Goal: Task Accomplishment & Management: Manage account settings

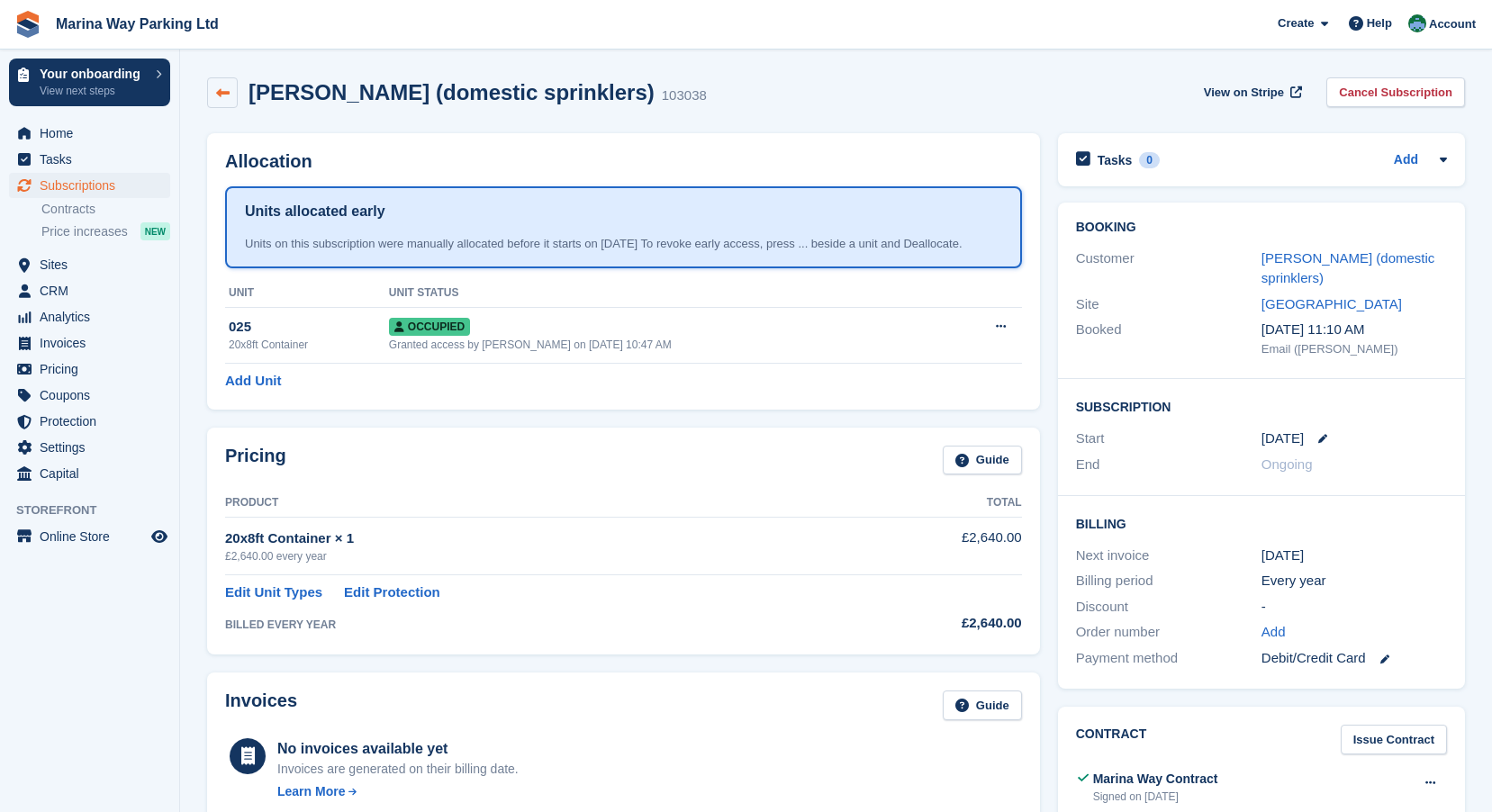
click at [231, 96] on link at bounding box center [222, 92] width 30 height 30
click at [52, 135] on span "Home" at bounding box center [93, 133] width 108 height 25
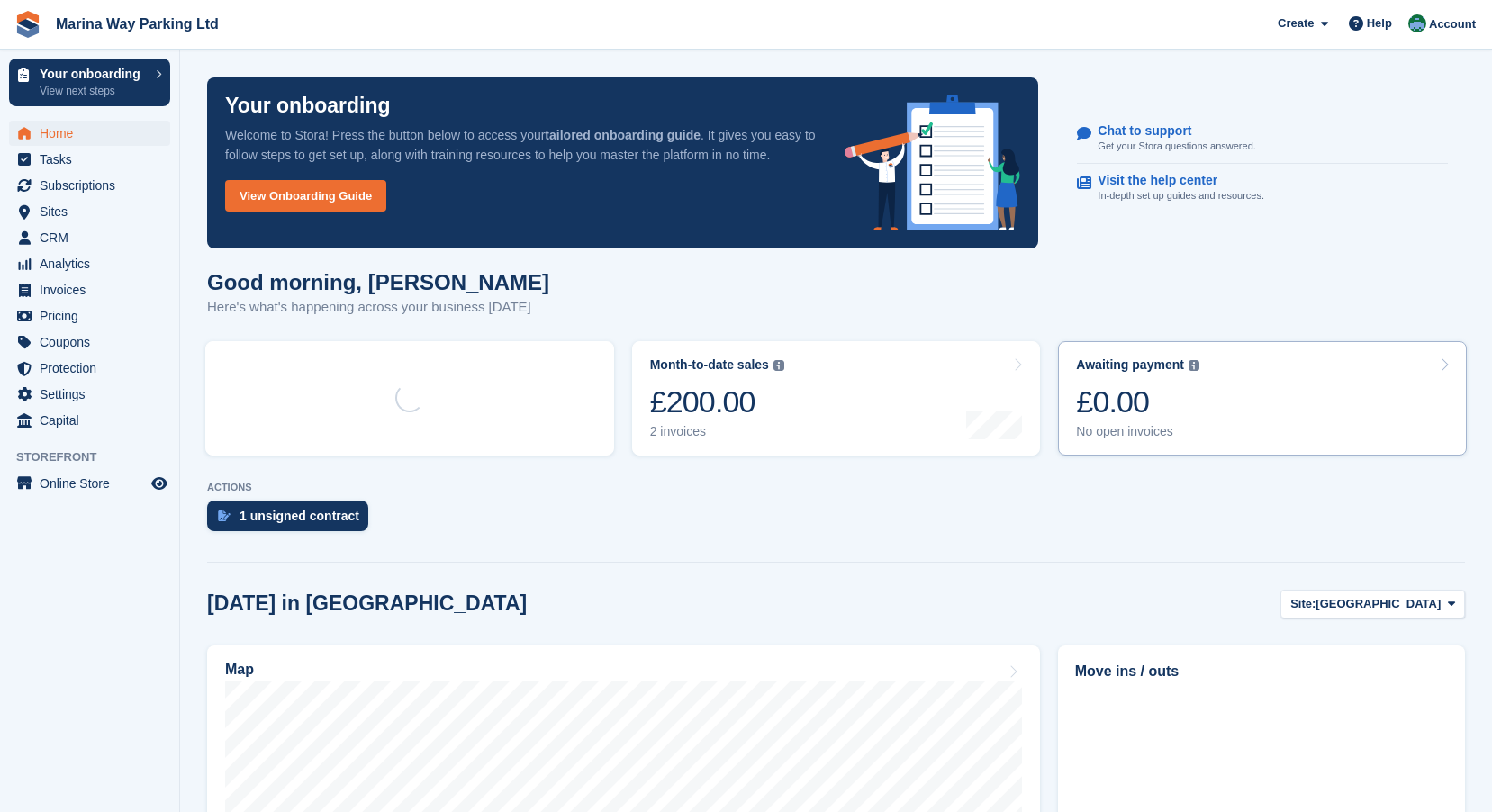
scroll to position [338, 0]
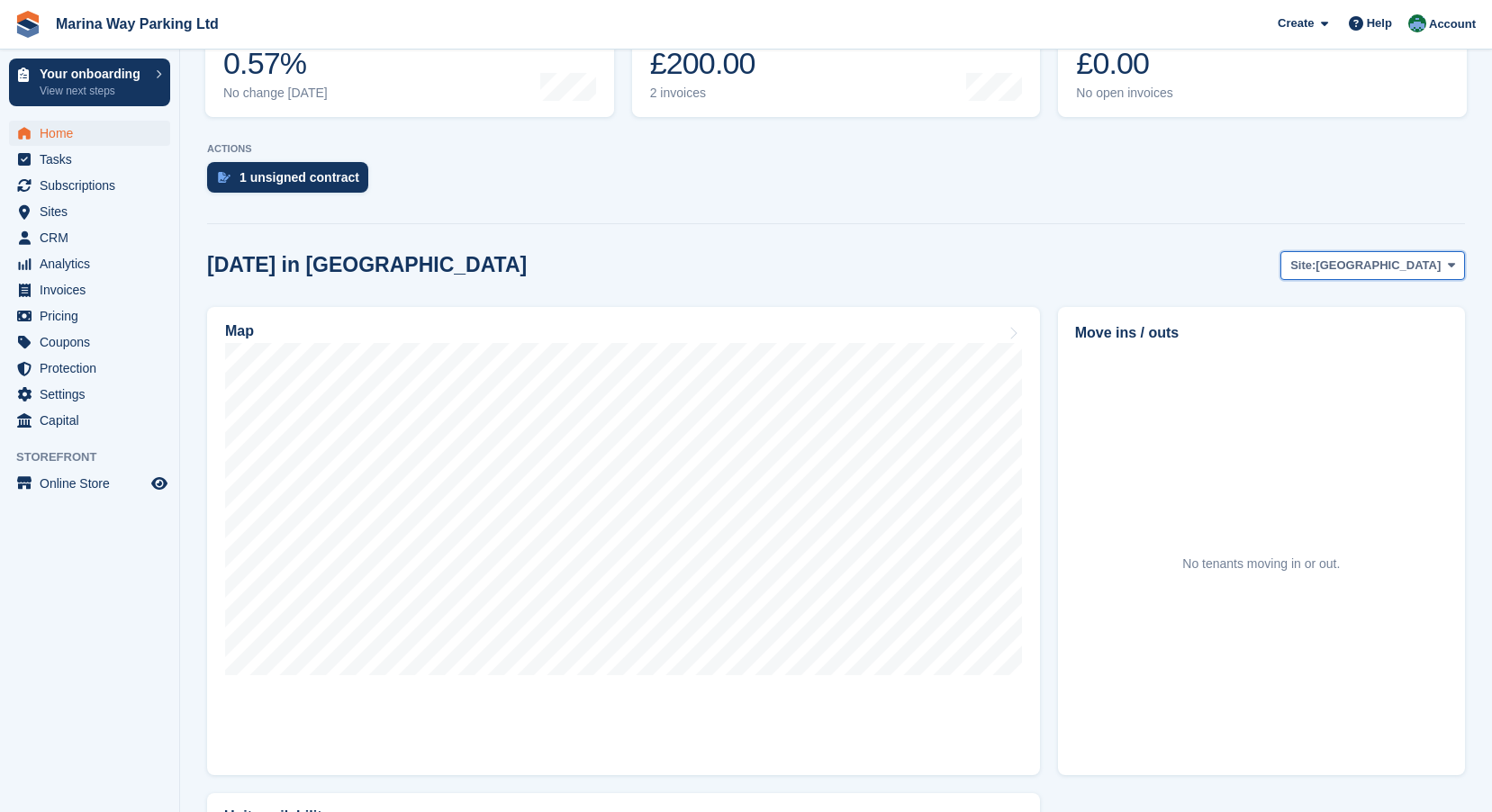
click at [1451, 259] on icon at bounding box center [1451, 265] width 8 height 11
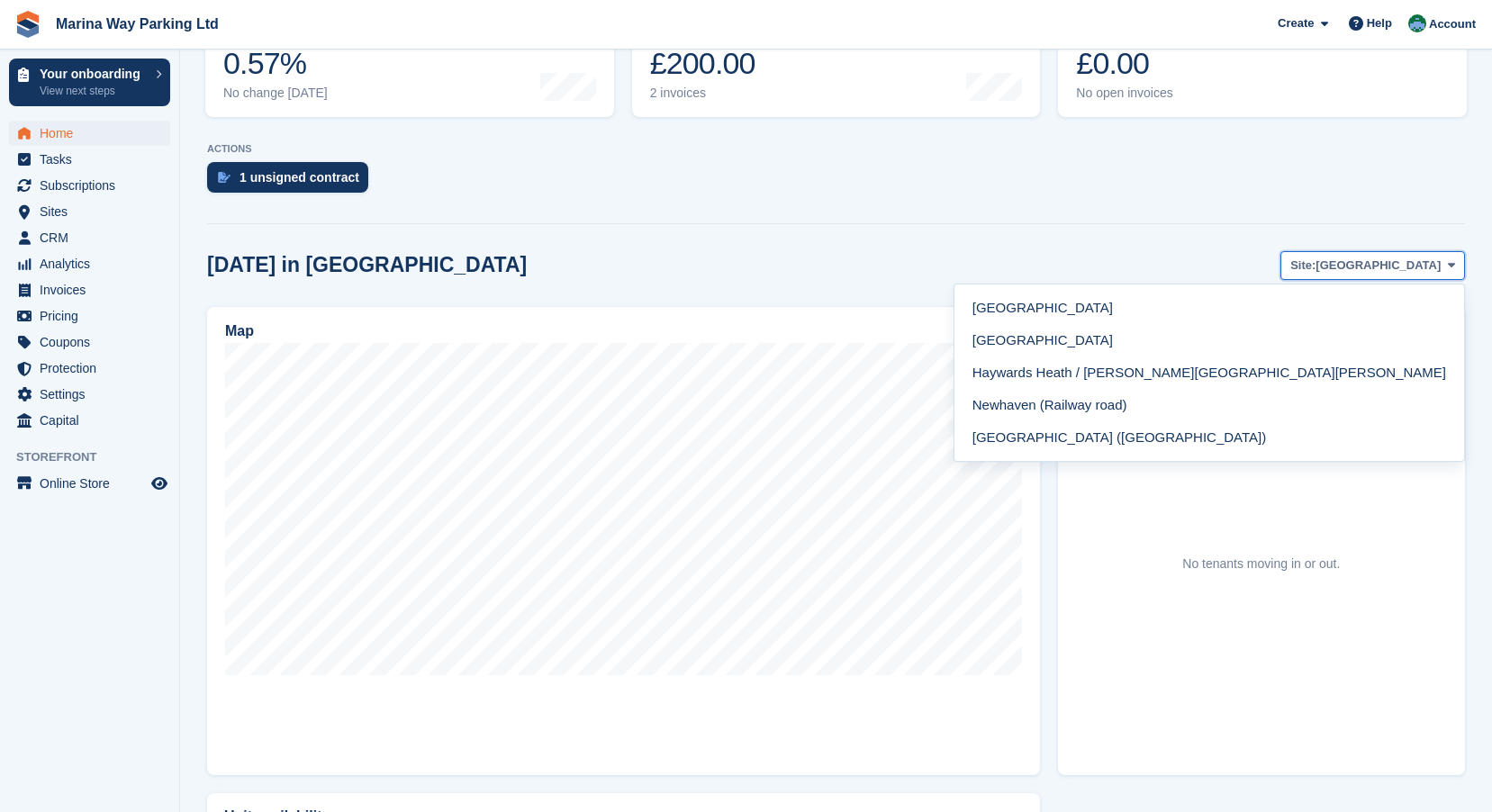
scroll to position [450, 0]
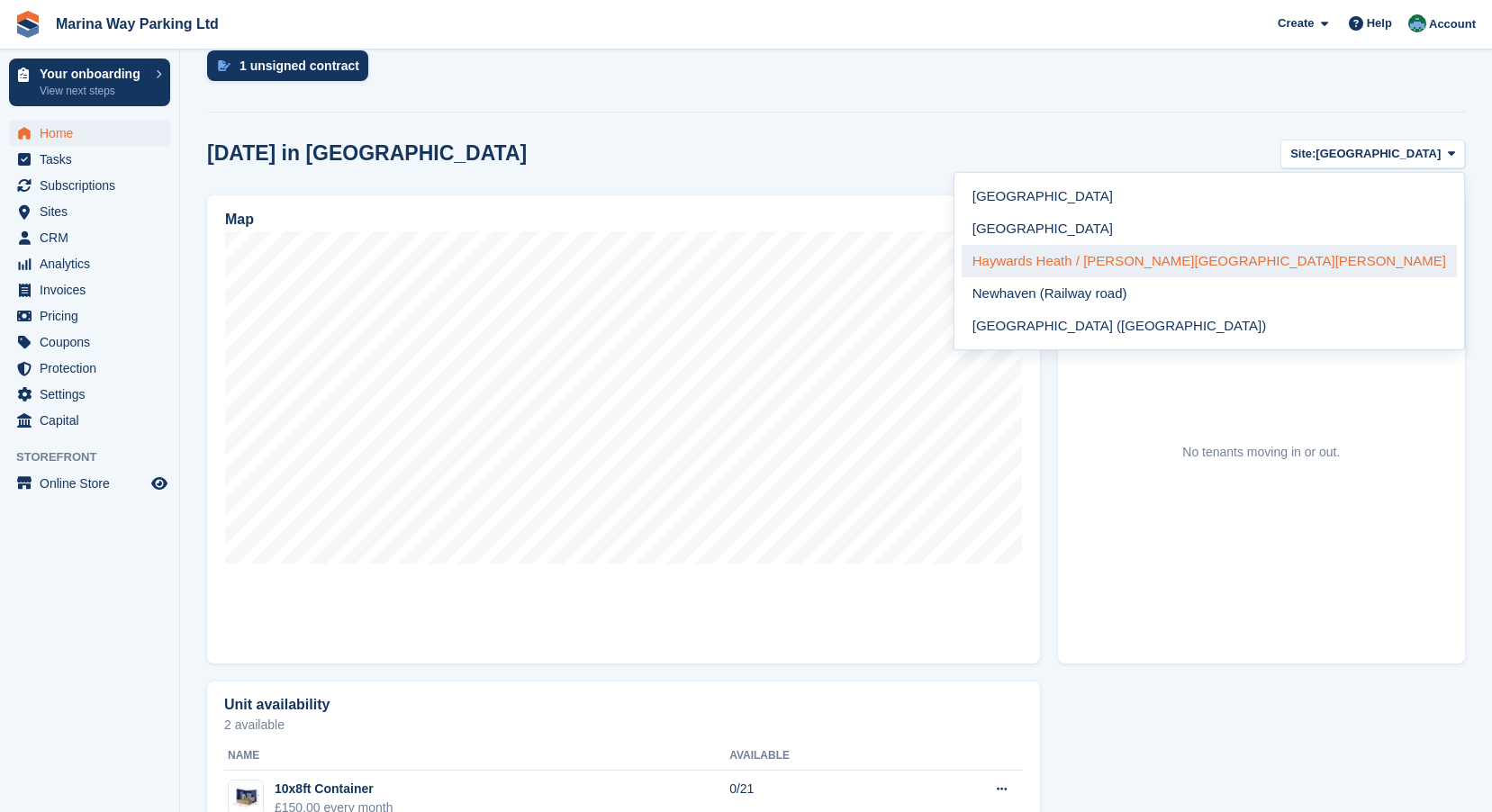
click at [1348, 258] on link "Haywards Heath / [PERSON_NAME][GEOGRAPHIC_DATA][PERSON_NAME]" at bounding box center [1208, 261] width 495 height 32
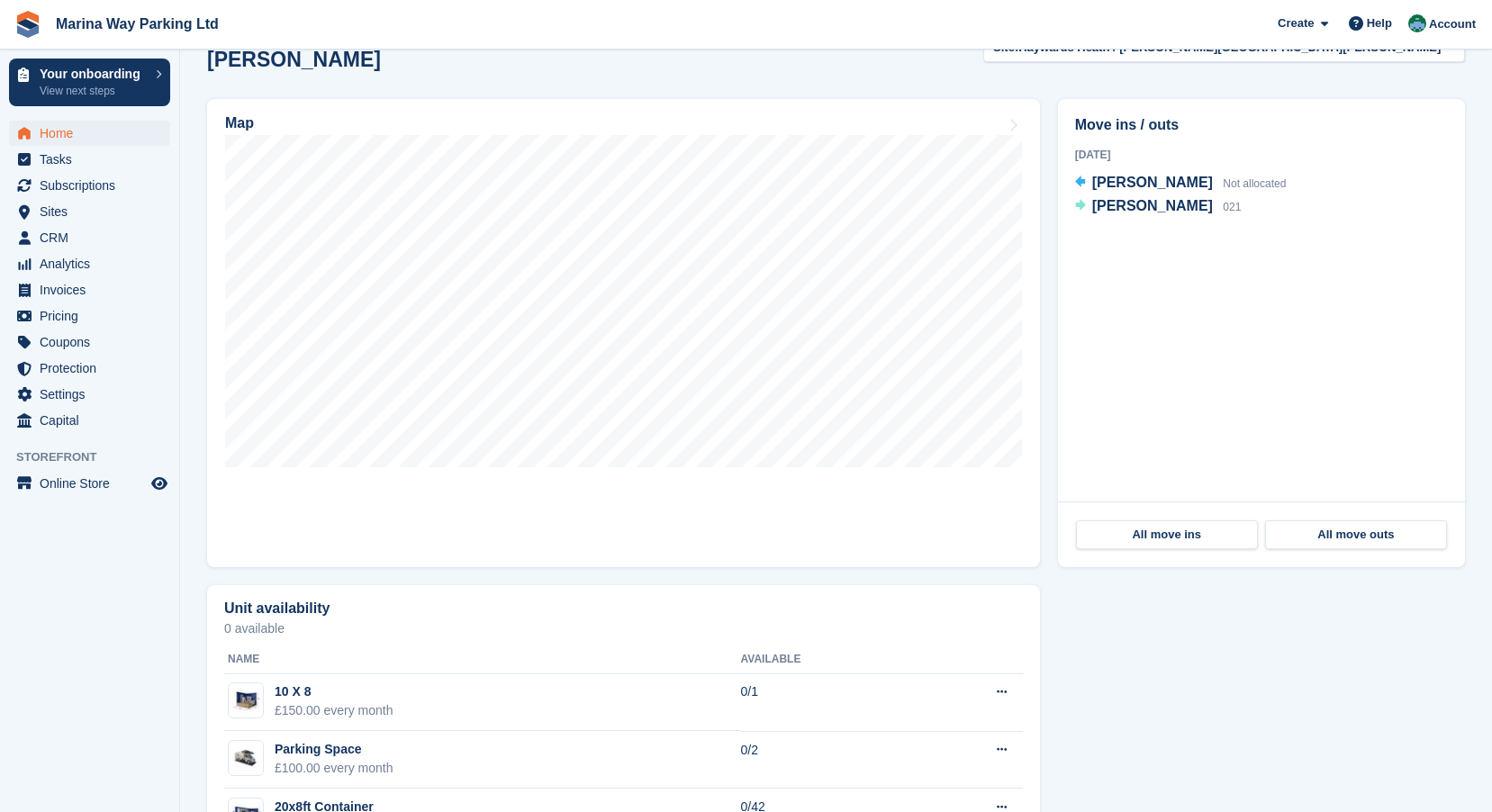
scroll to position [540, 0]
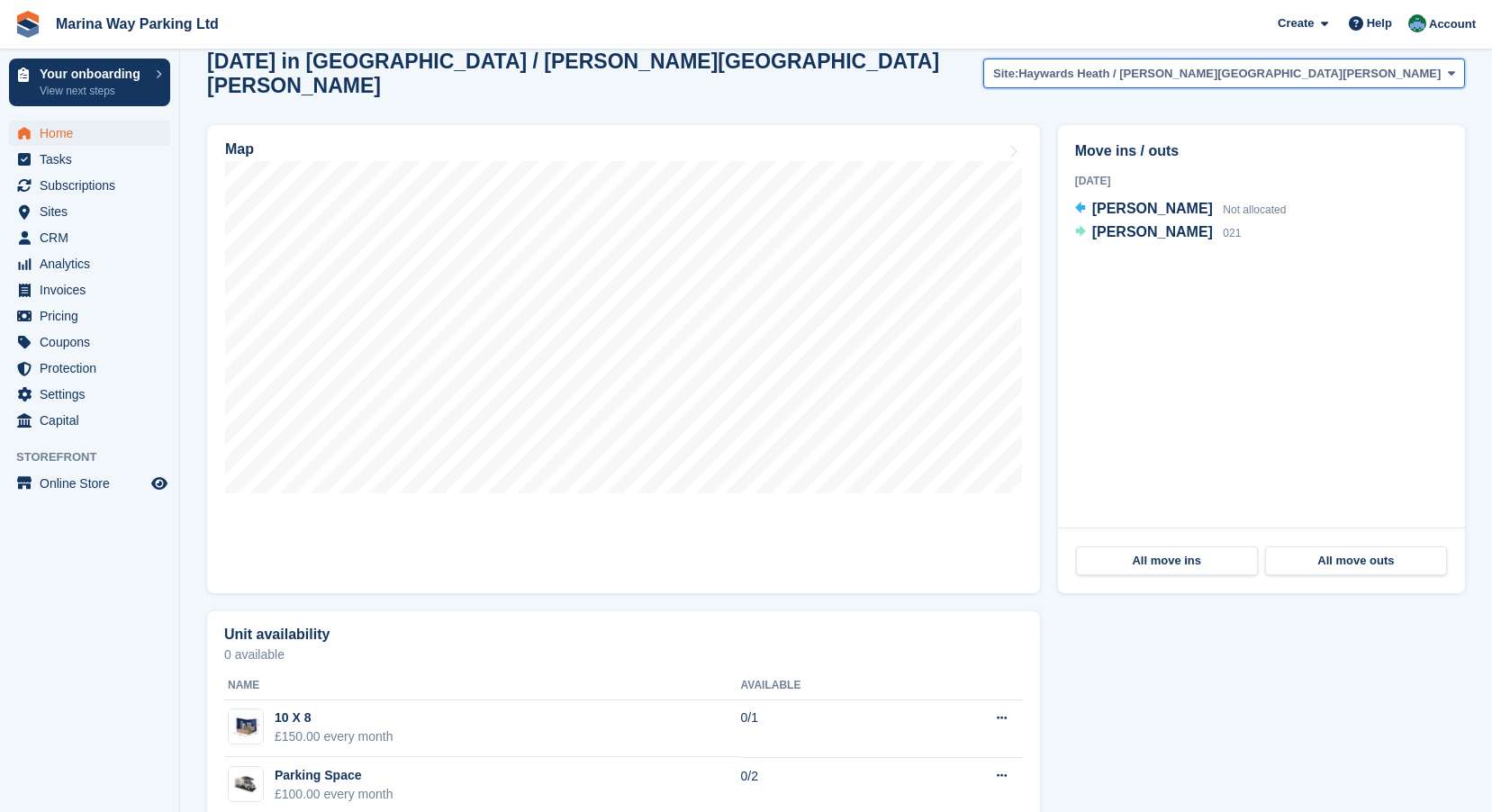
click at [1450, 68] on icon at bounding box center [1451, 73] width 8 height 11
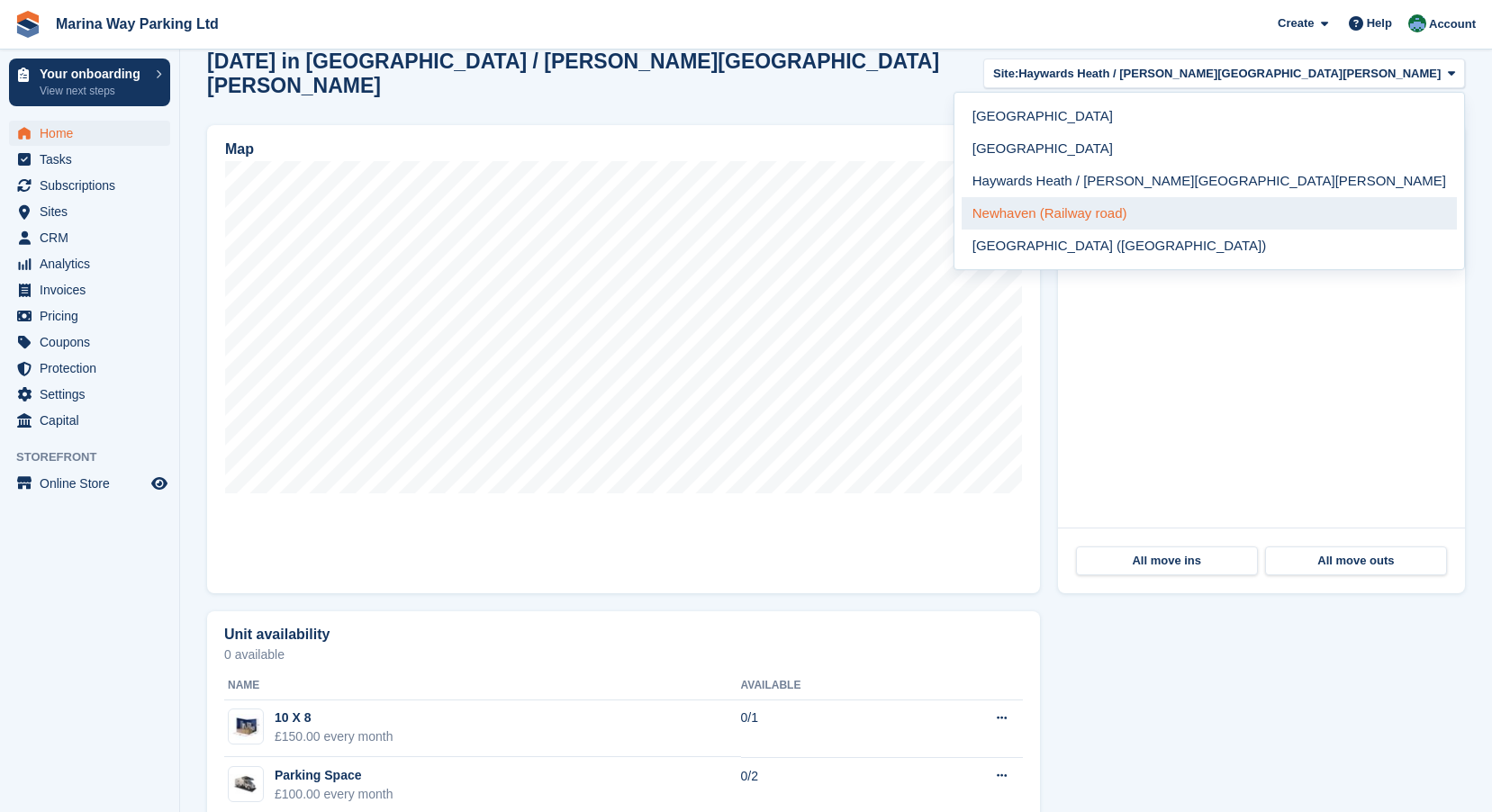
click at [1371, 198] on link "Newhaven (Railway road)" at bounding box center [1208, 213] width 495 height 32
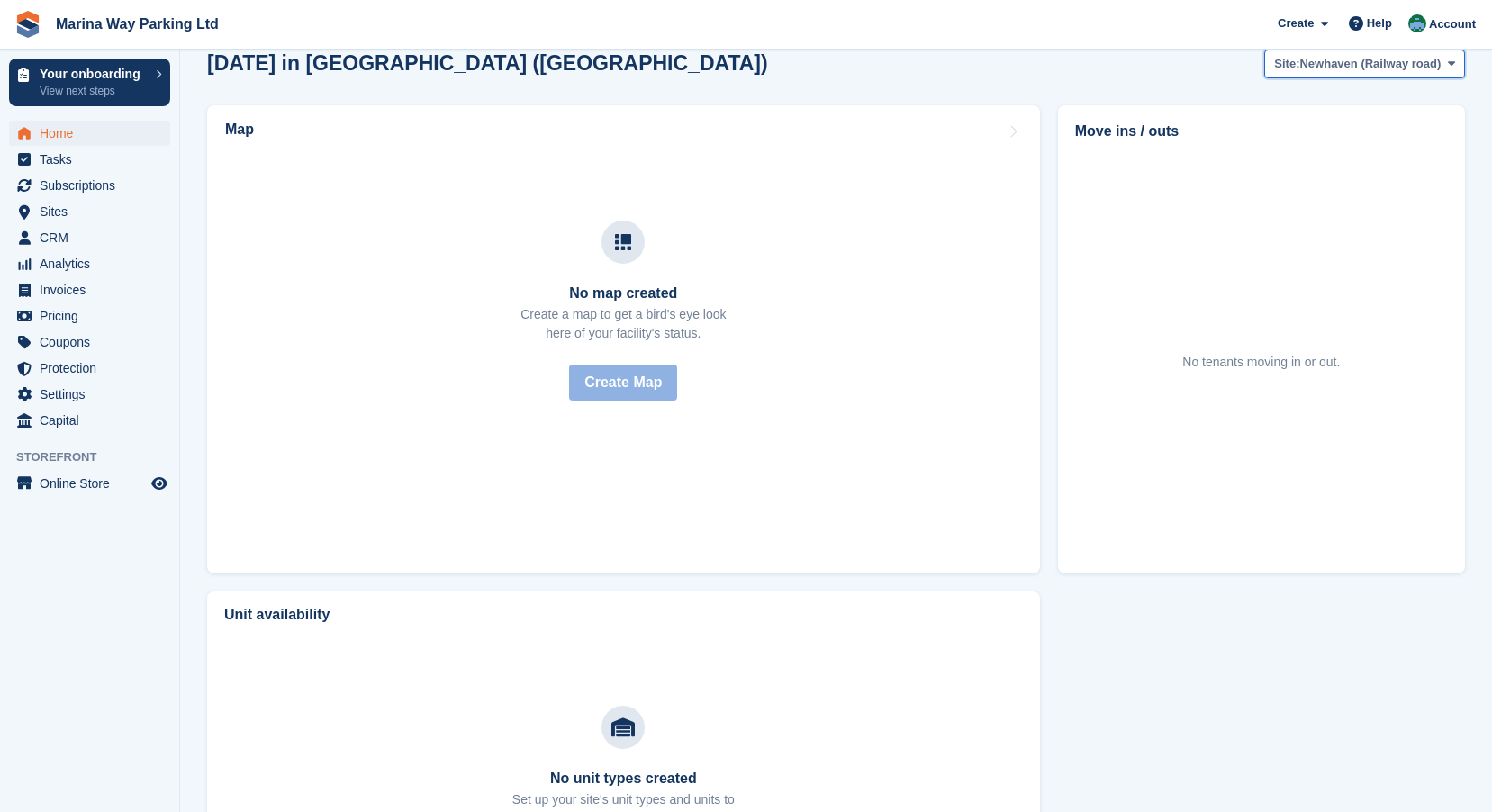
click at [1448, 62] on icon at bounding box center [1451, 63] width 8 height 11
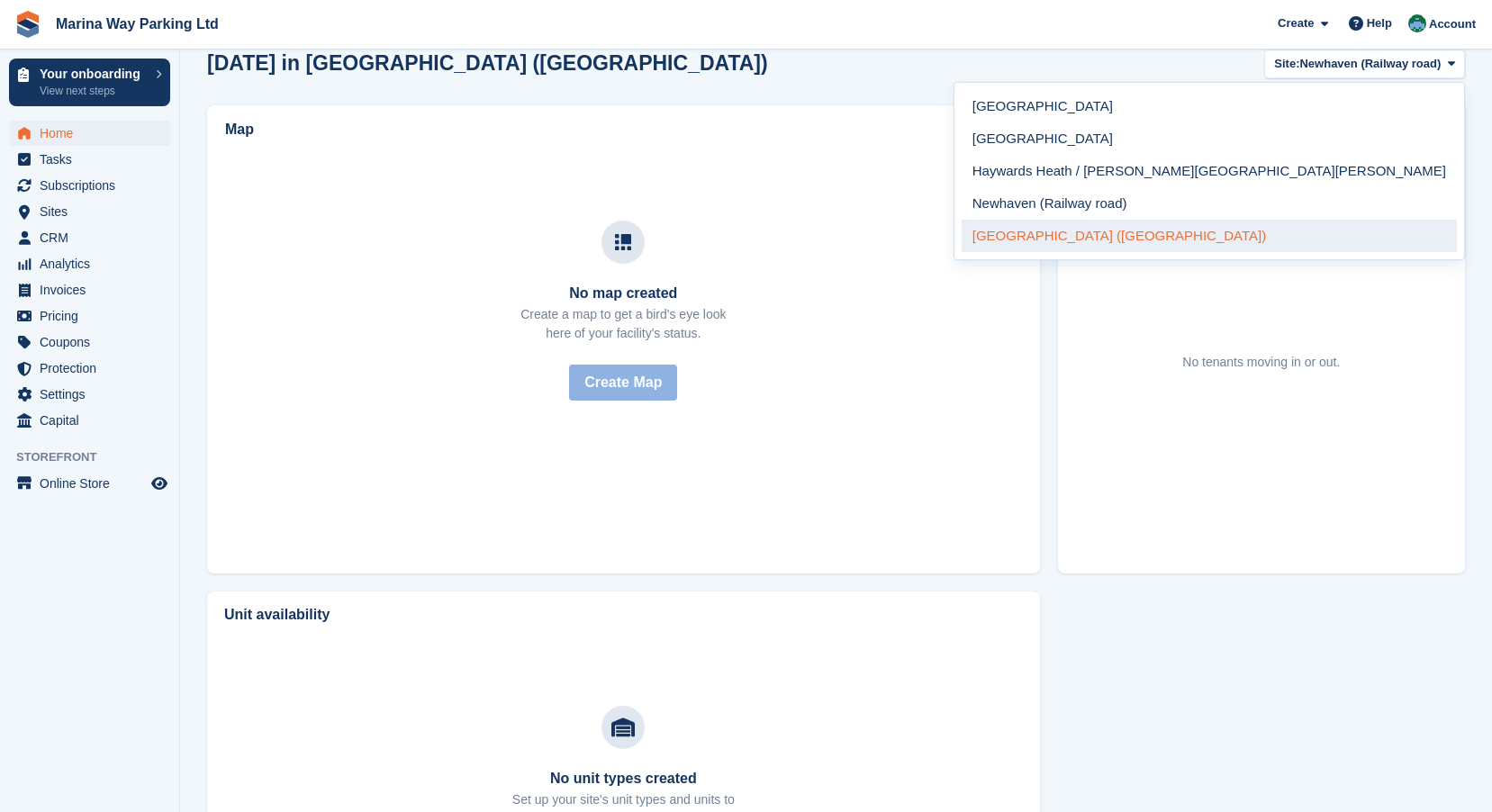
click at [1350, 235] on link "[GEOGRAPHIC_DATA] ([GEOGRAPHIC_DATA])" at bounding box center [1208, 235] width 495 height 32
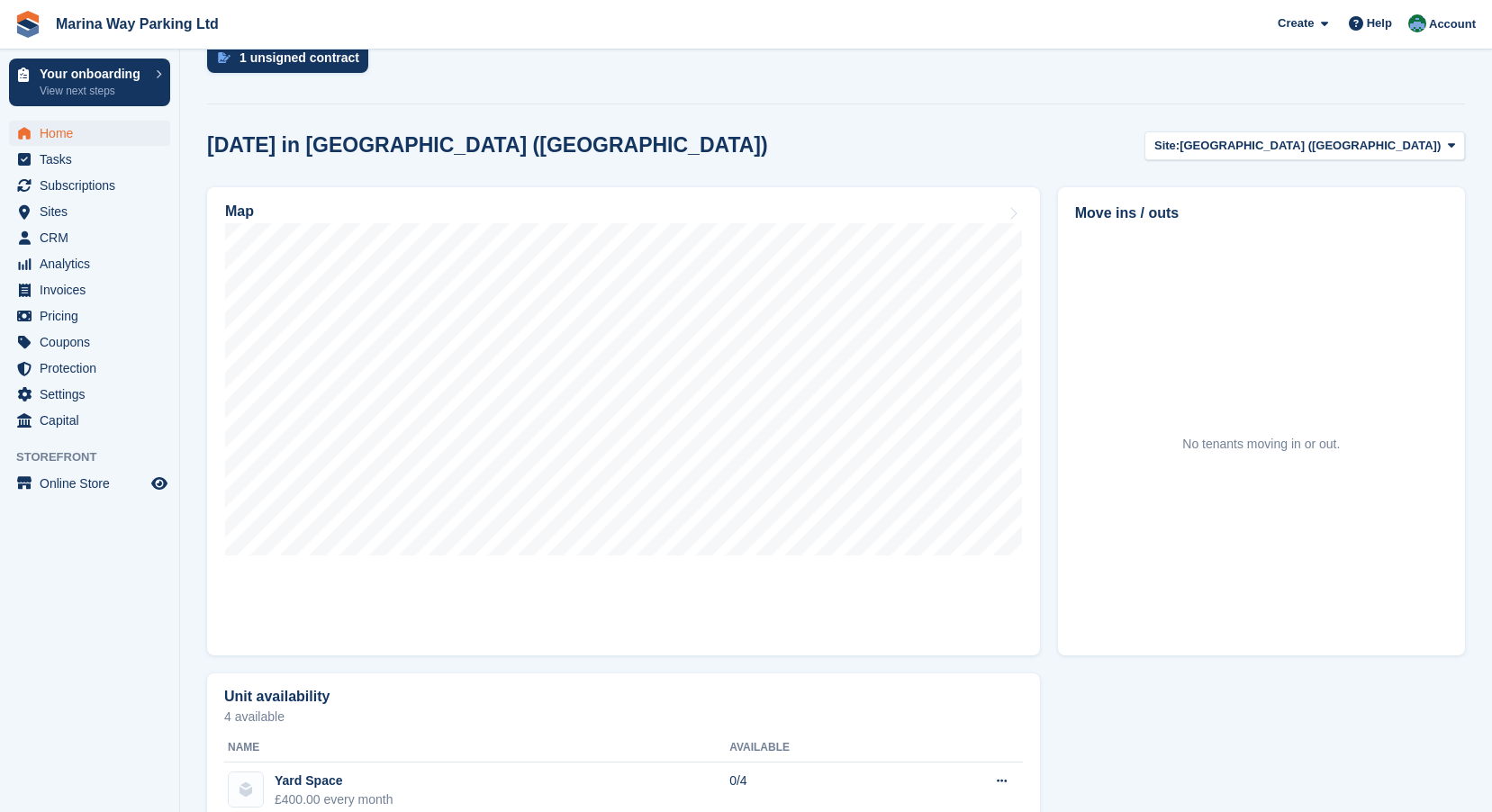
scroll to position [260, 0]
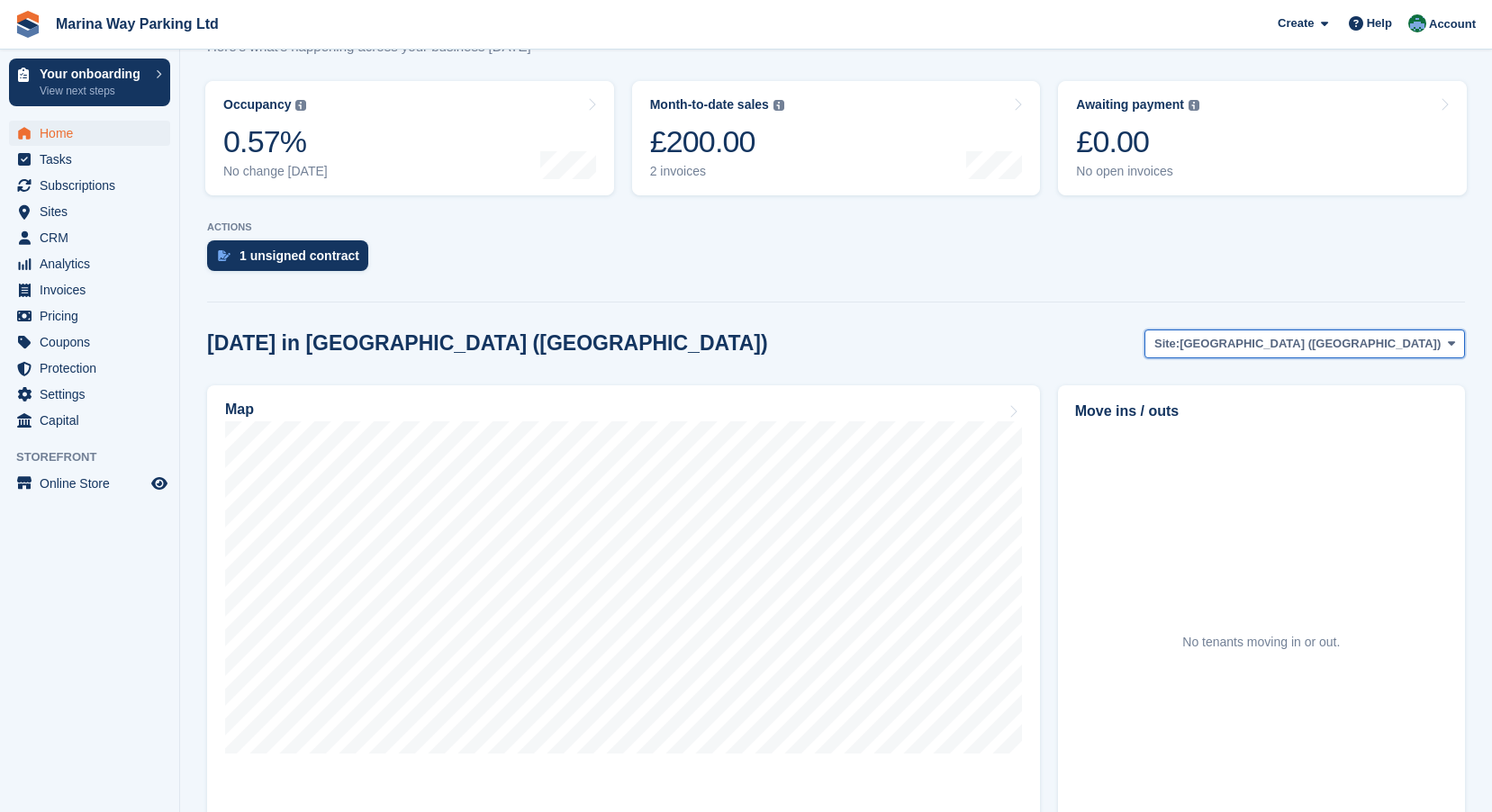
click at [1424, 339] on span "[GEOGRAPHIC_DATA] ([GEOGRAPHIC_DATA])" at bounding box center [1309, 343] width 261 height 18
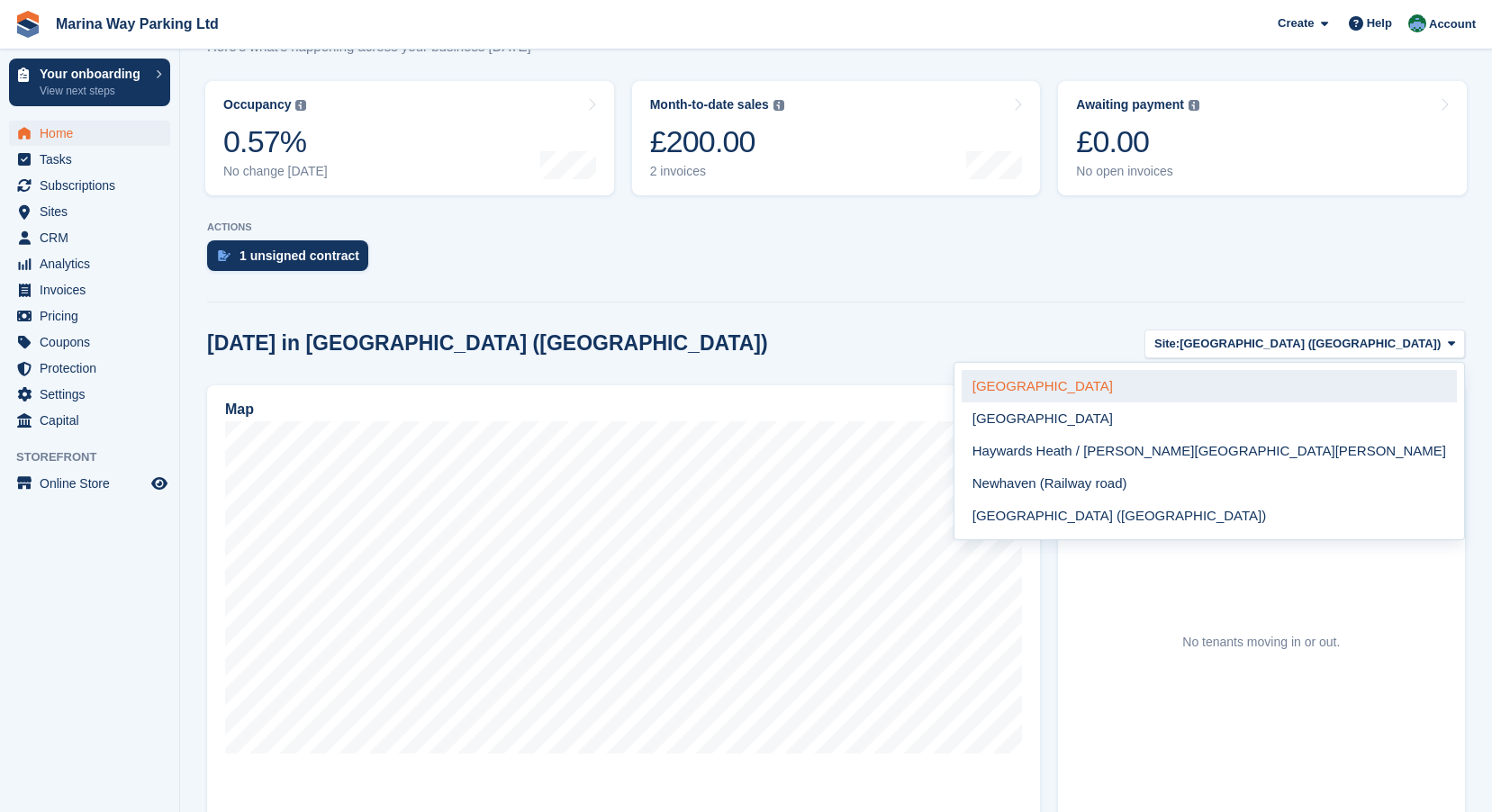
click at [1377, 392] on link "[GEOGRAPHIC_DATA]" at bounding box center [1208, 386] width 495 height 32
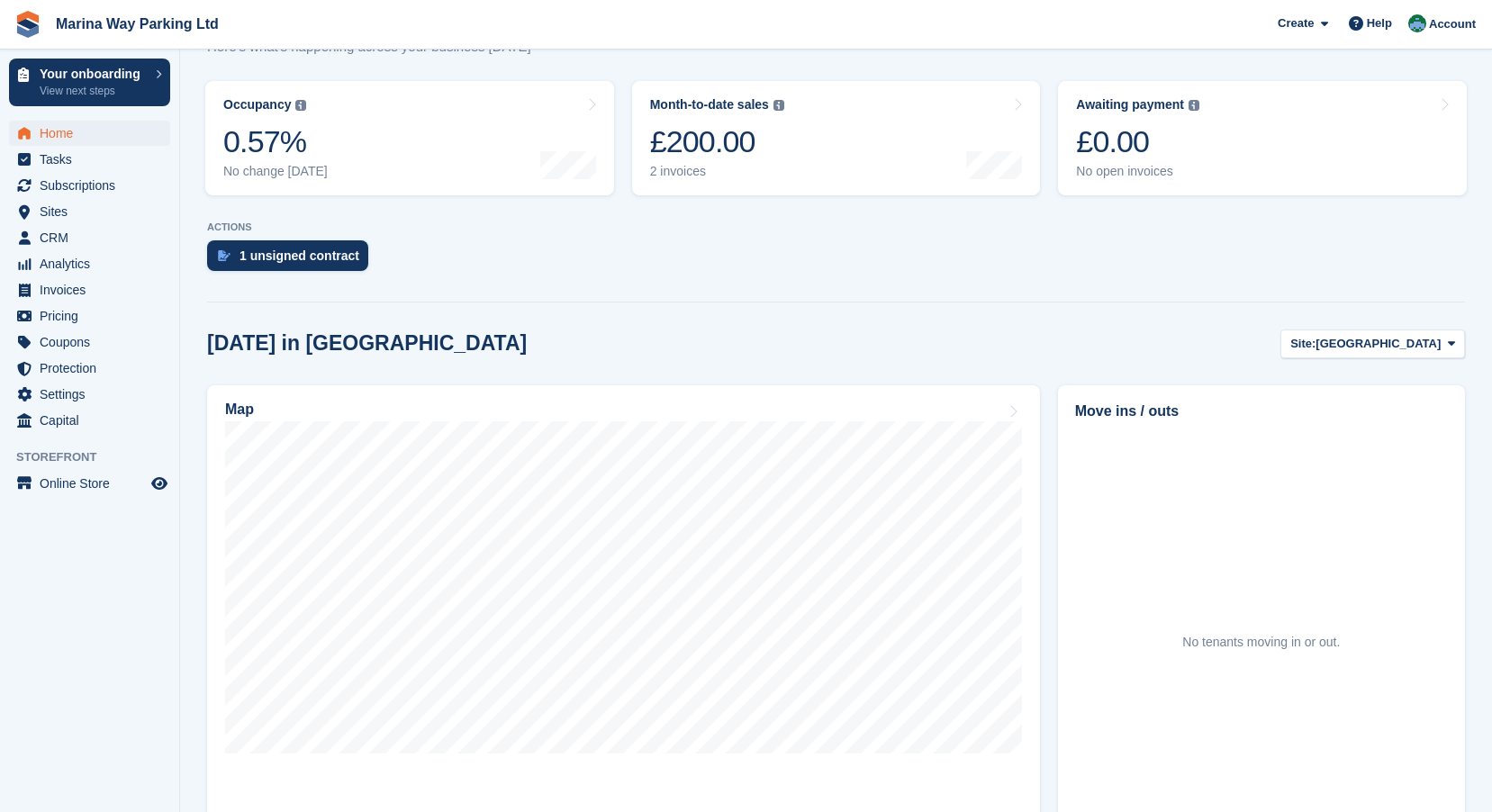
click at [1058, 258] on div "1 unsigned contract" at bounding box center [836, 260] width 1258 height 40
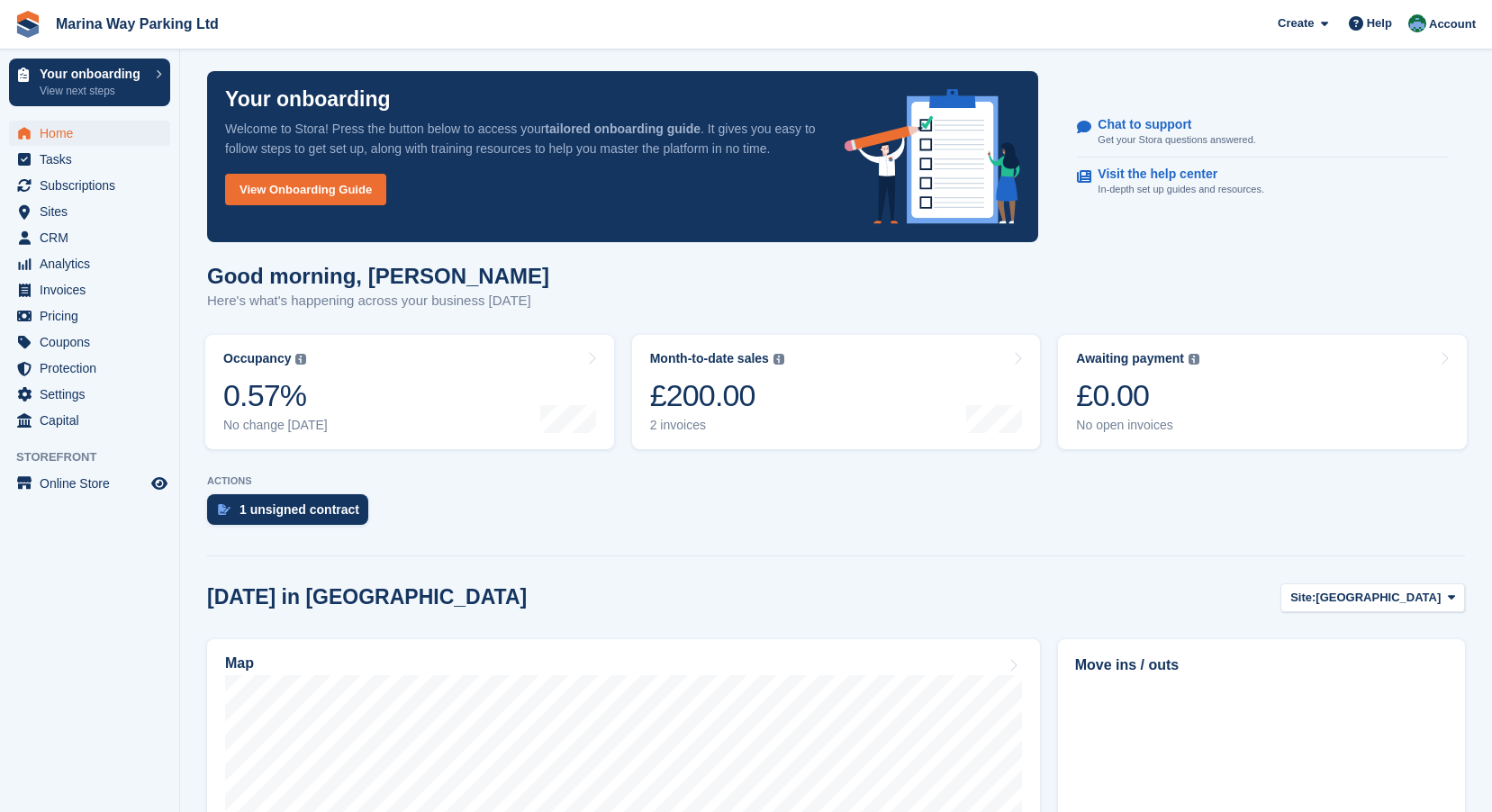
scroll to position [0, 0]
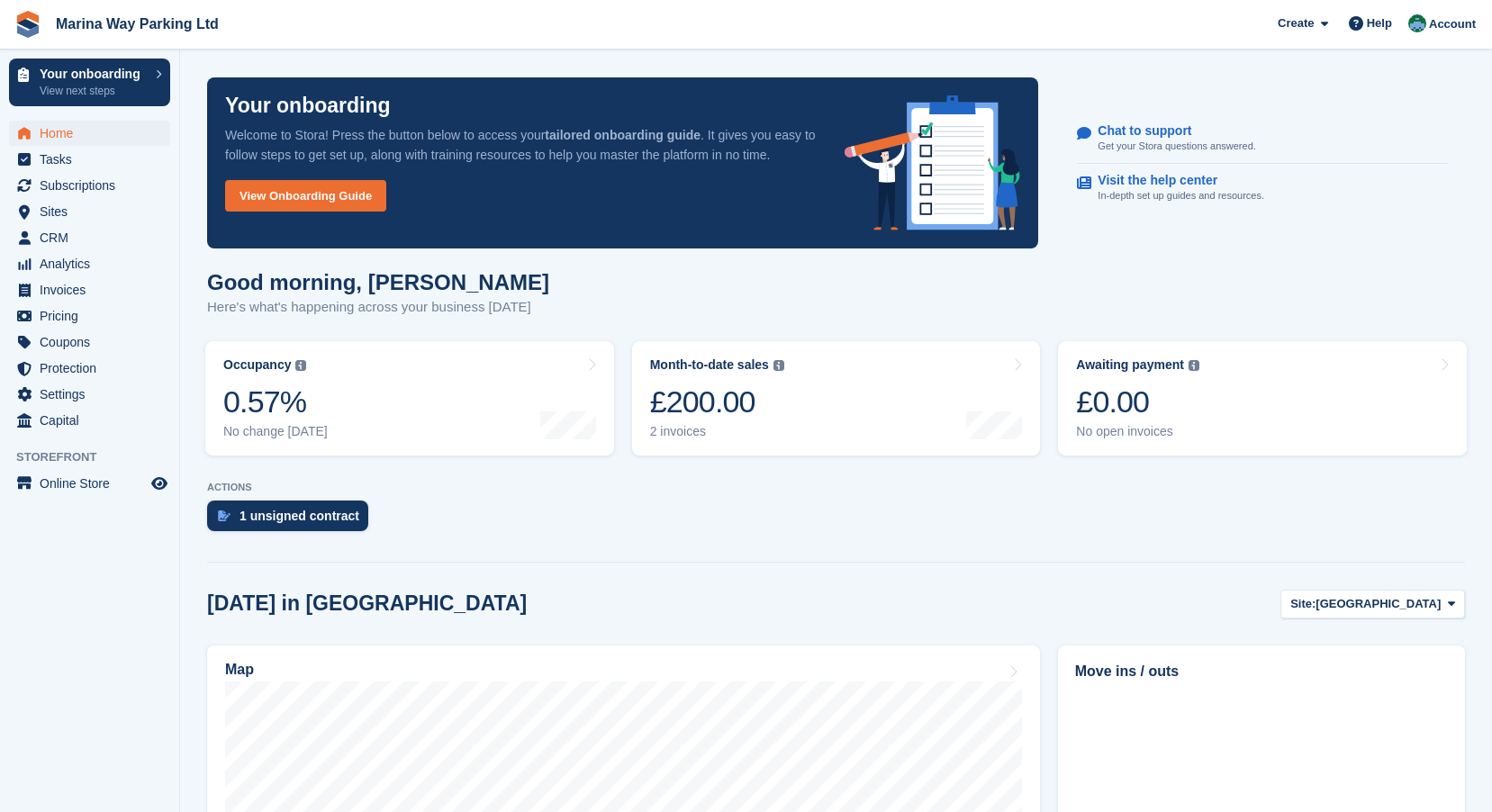
click at [473, 519] on div "1 unsigned contract" at bounding box center [836, 520] width 1258 height 40
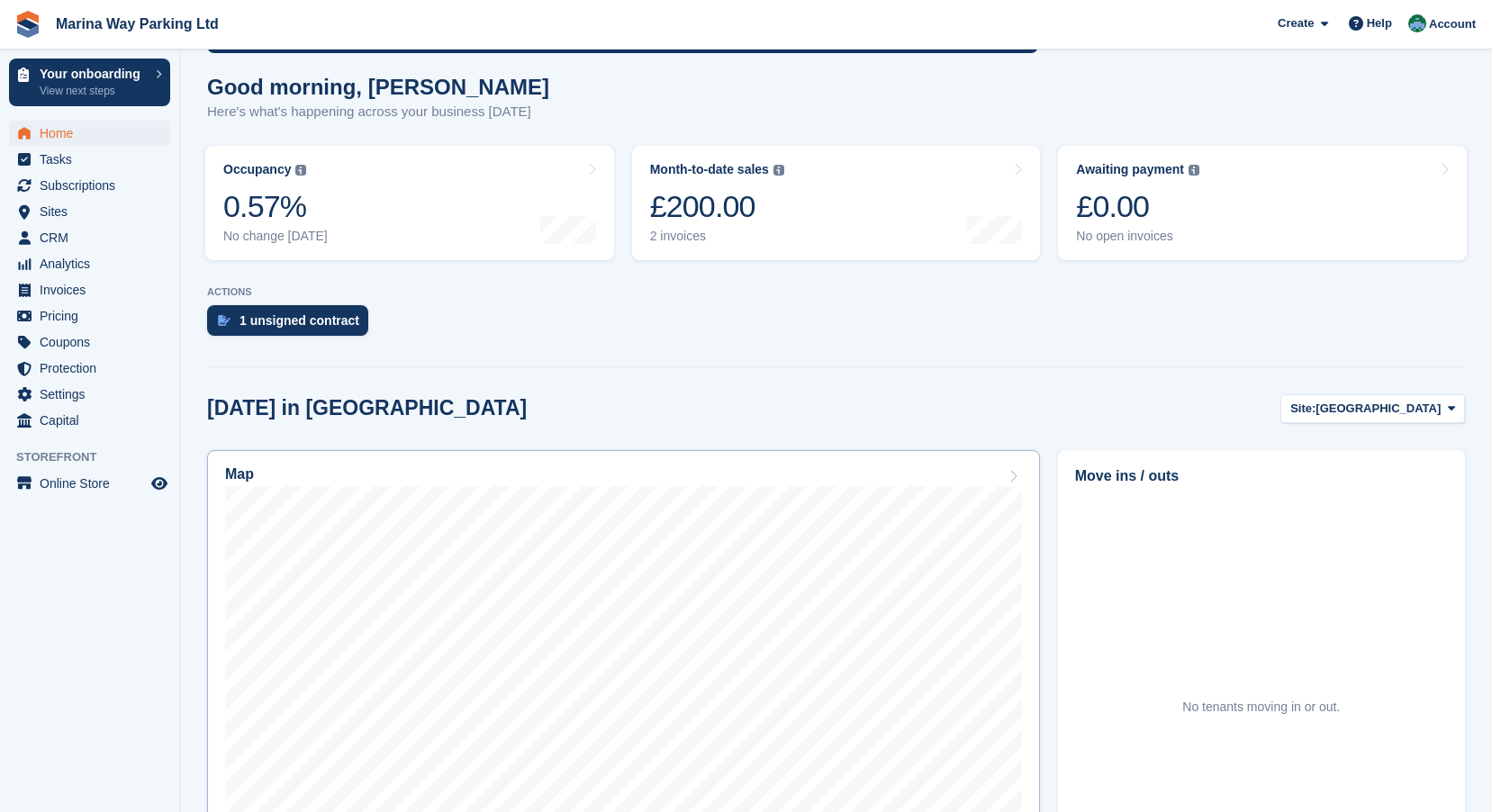
scroll to position [360, 0]
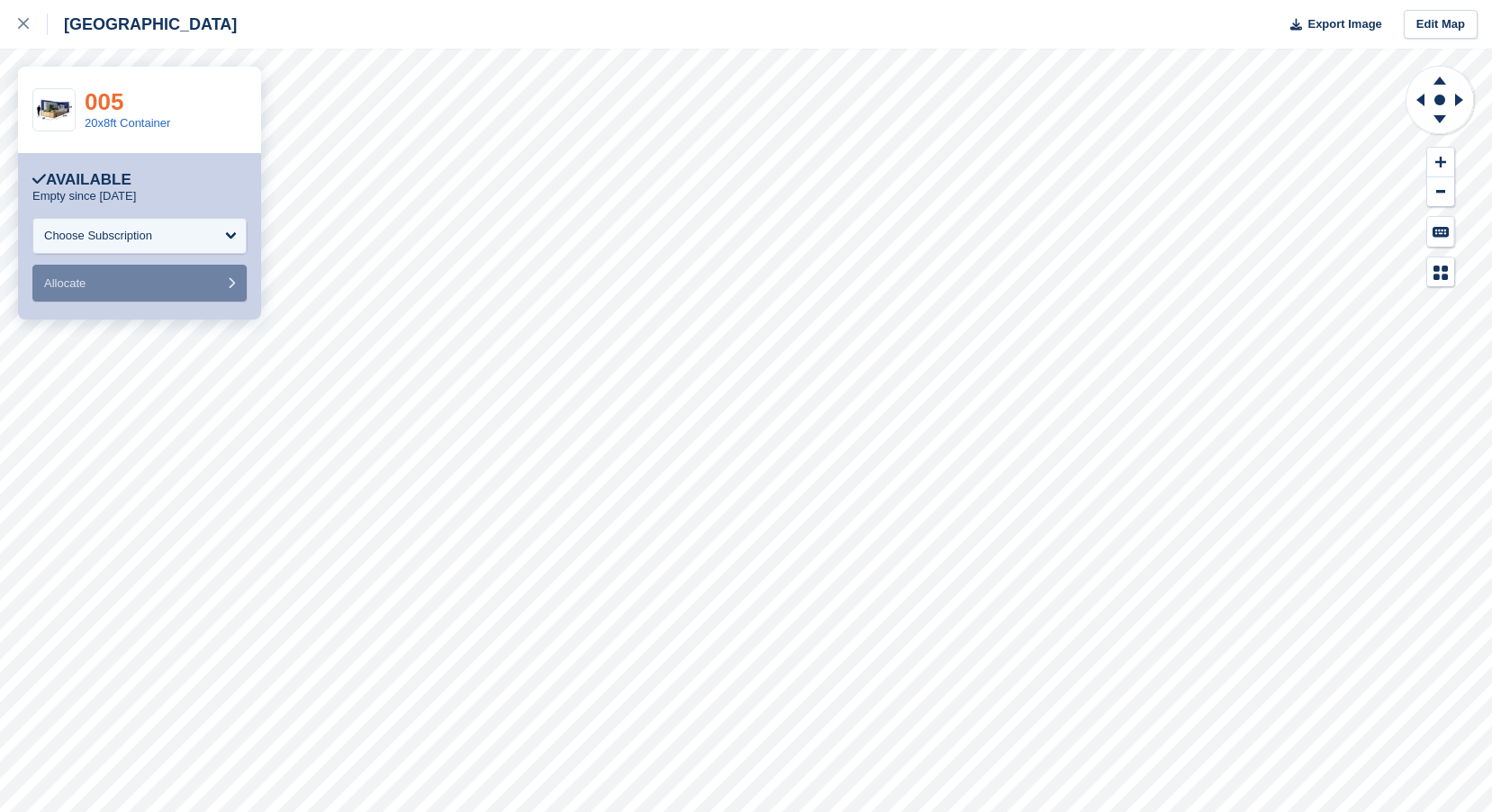
click at [104, 101] on link "005" at bounding box center [104, 102] width 39 height 27
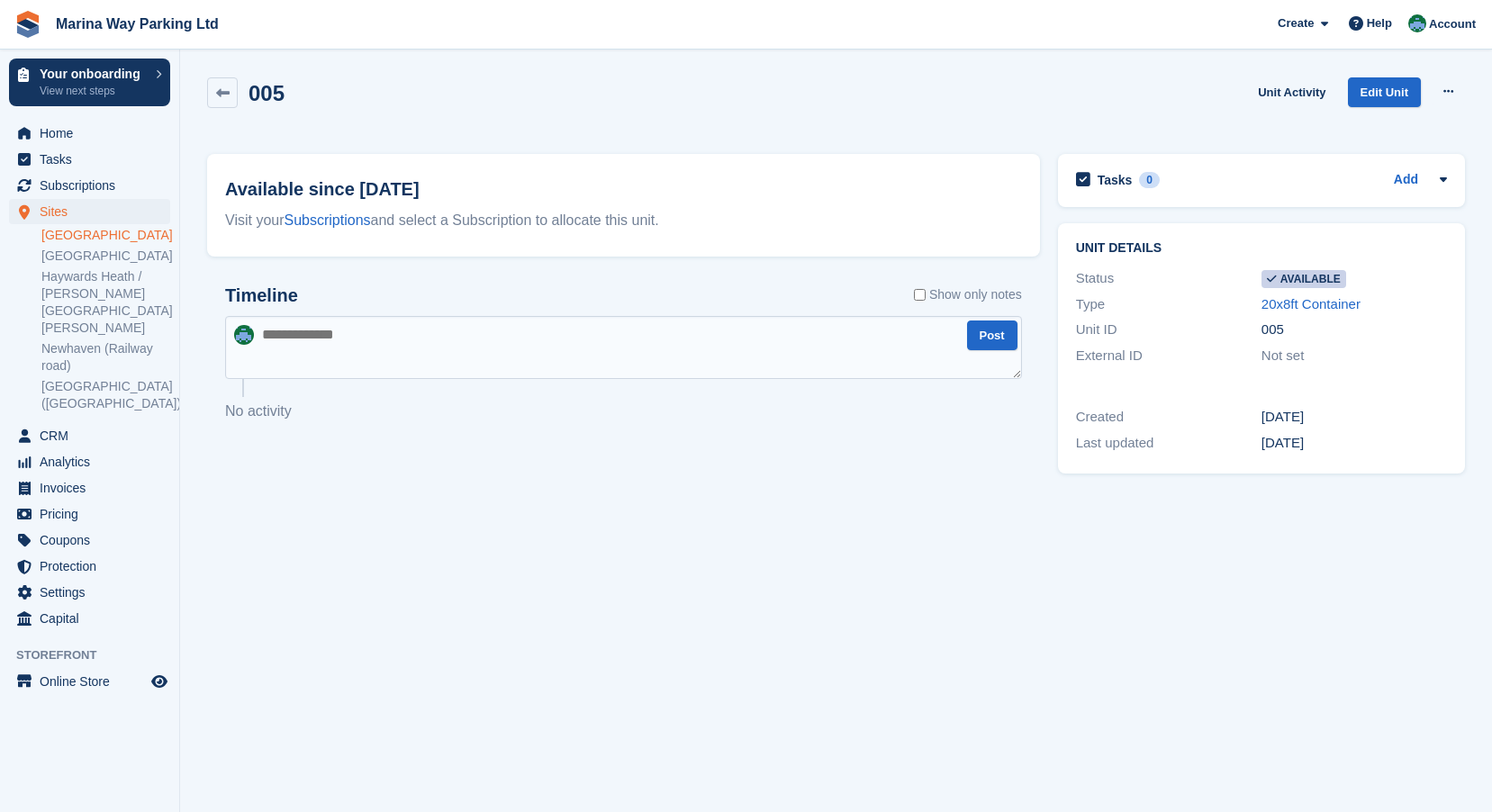
drag, startPoint x: 735, startPoint y: 488, endPoint x: 591, endPoint y: 430, distance: 155.2
click at [730, 489] on section "005 Unit Activity Edit Unit Make unavailable Delete unit Available since [DATE]…" at bounding box center [836, 406] width 1312 height 812
click at [367, 351] on textarea at bounding box center [623, 347] width 796 height 63
drag, startPoint x: 368, startPoint y: 334, endPoint x: 334, endPoint y: 568, distance: 236.5
click at [334, 568] on section "005 Unit Activity Edit Unit Make unavailable Delete unit Available since 29 Jul…" at bounding box center [836, 406] width 1312 height 812
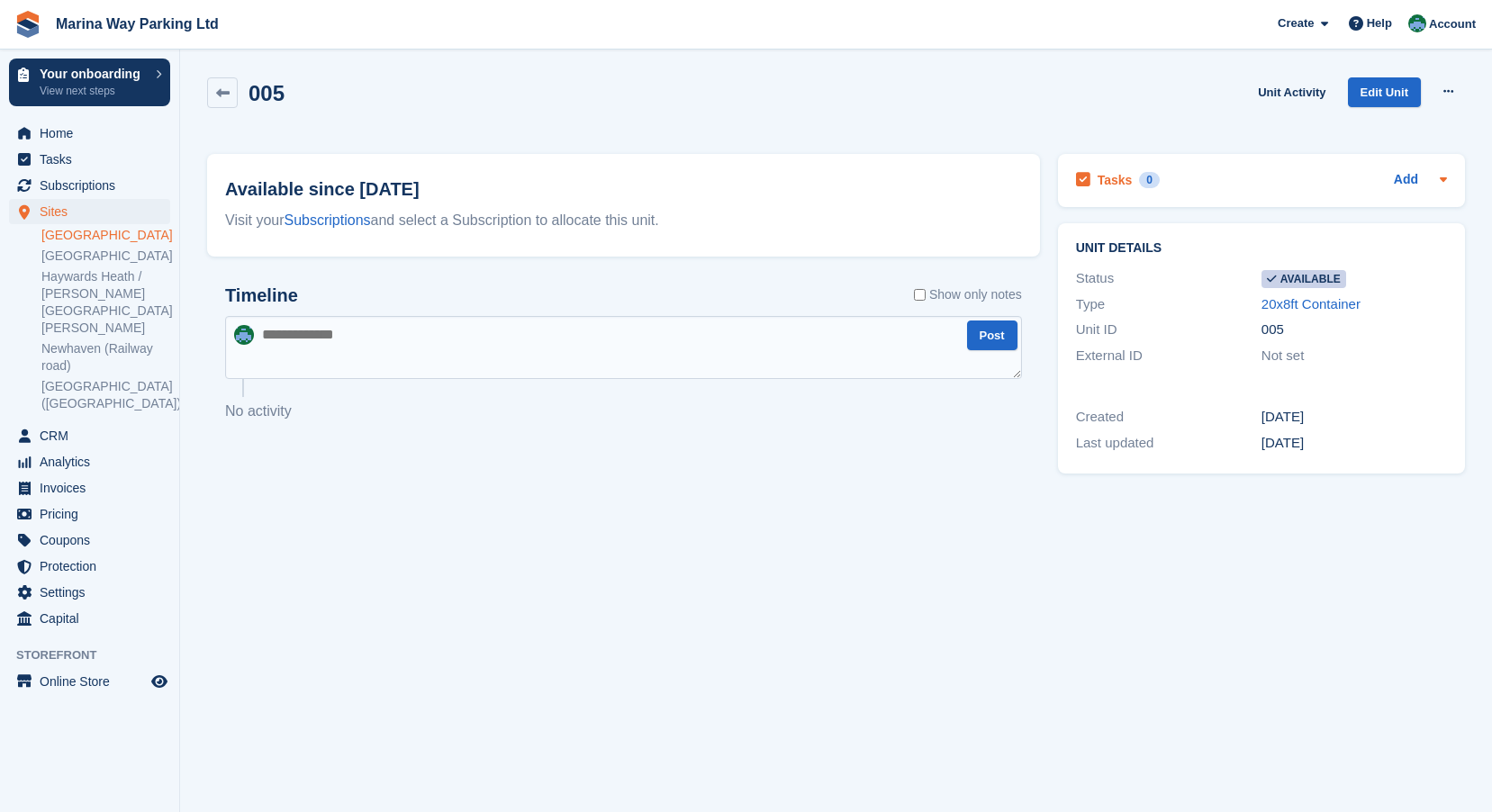
click at [1428, 180] on div "Add" at bounding box center [1420, 180] width 53 height 22
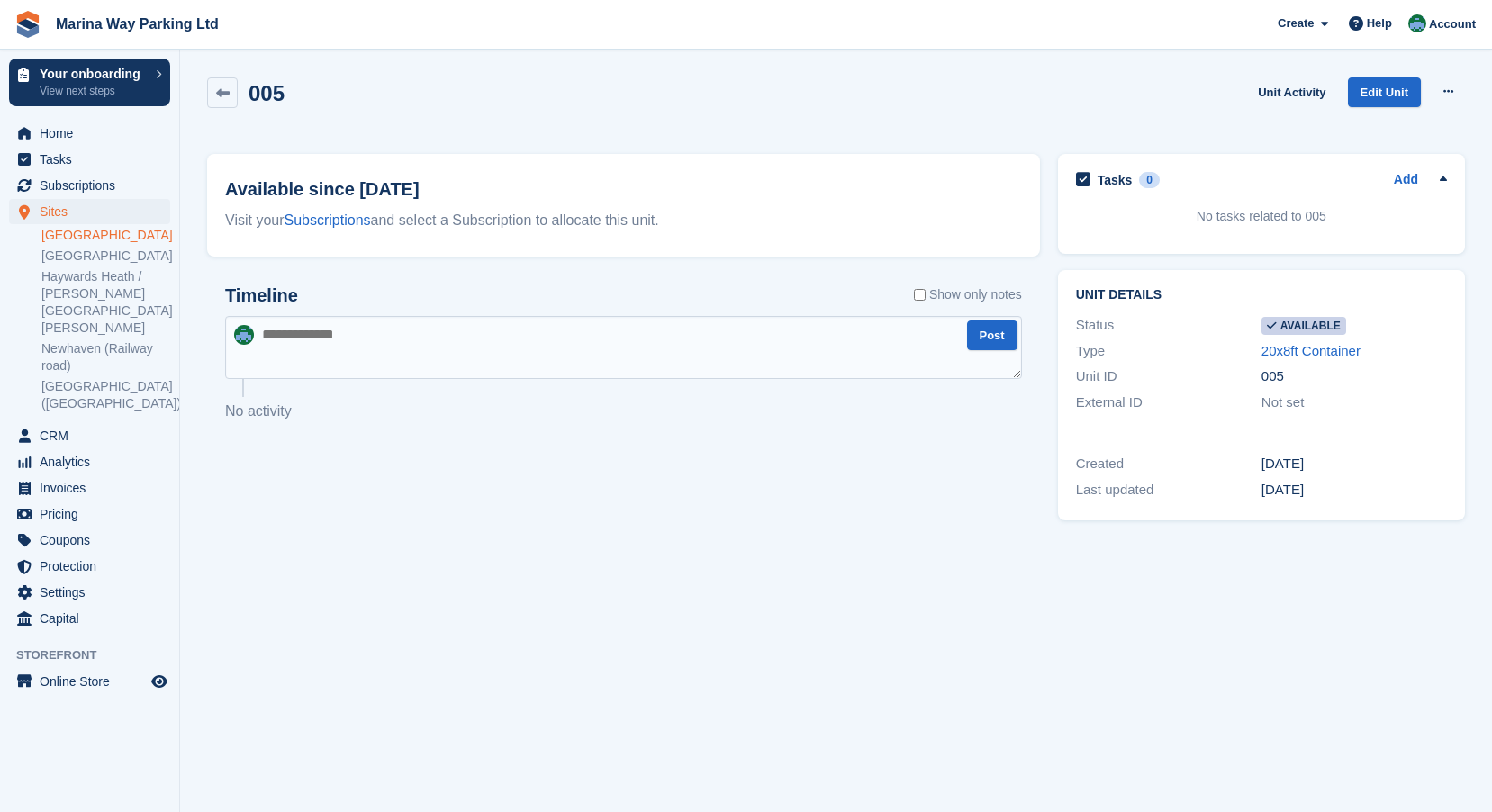
click at [319, 352] on textarea at bounding box center [623, 347] width 796 height 63
type textarea "**********"
click at [995, 337] on button "Post" at bounding box center [992, 335] width 50 height 30
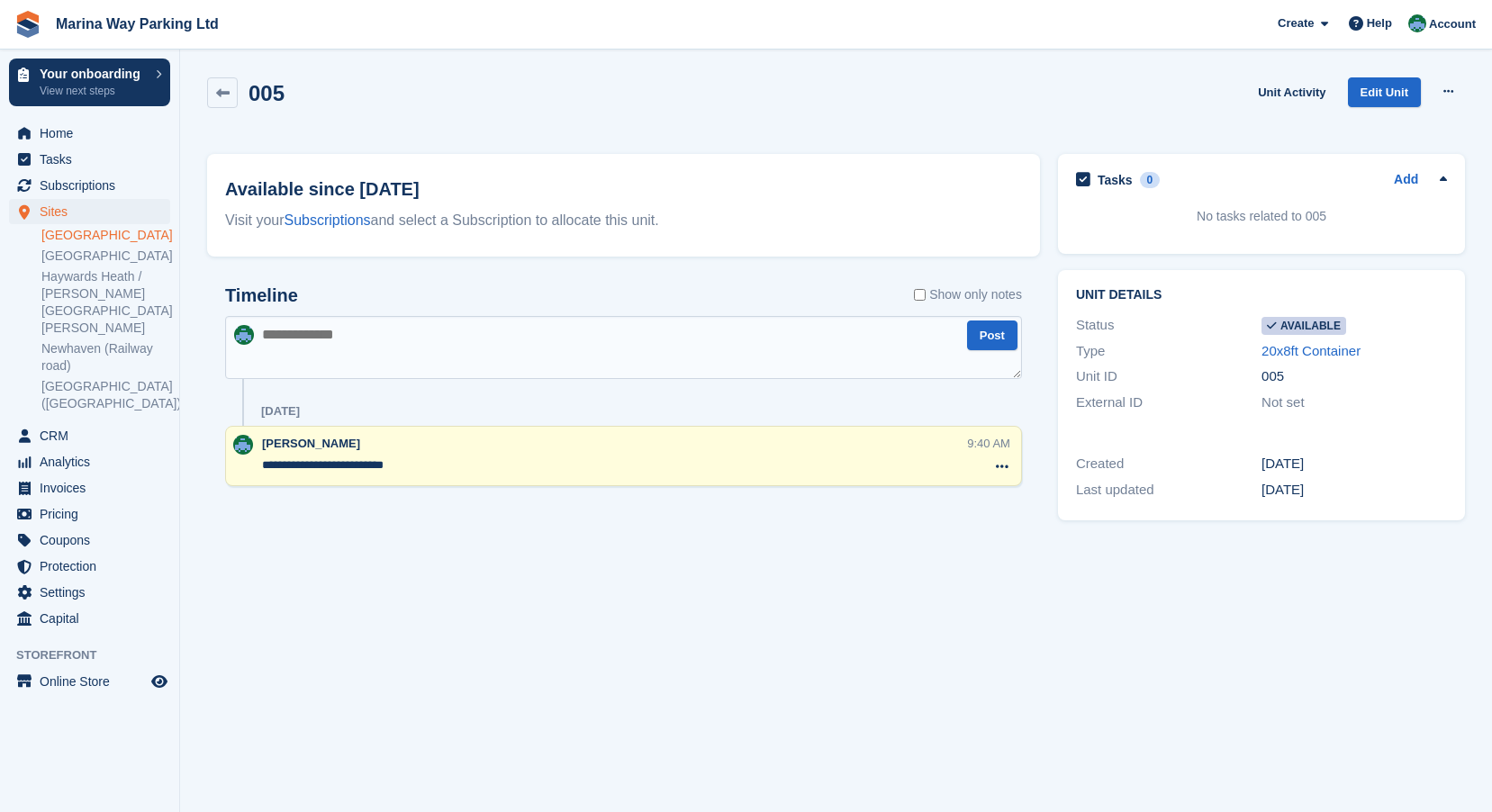
click at [354, 509] on div "**********" at bounding box center [624, 397] width 833 height 259
click at [1003, 467] on icon at bounding box center [1002, 465] width 12 height 14
click at [857, 567] on section "005 Unit Activity Edit Unit Make unavailable Delete unit Available since 29 Jul…" at bounding box center [836, 406] width 1312 height 812
click at [1123, 107] on div "005 Unit Activity Edit Unit Make unavailable Delete unit" at bounding box center [836, 103] width 1258 height 51
click at [1451, 90] on icon at bounding box center [1448, 91] width 10 height 11
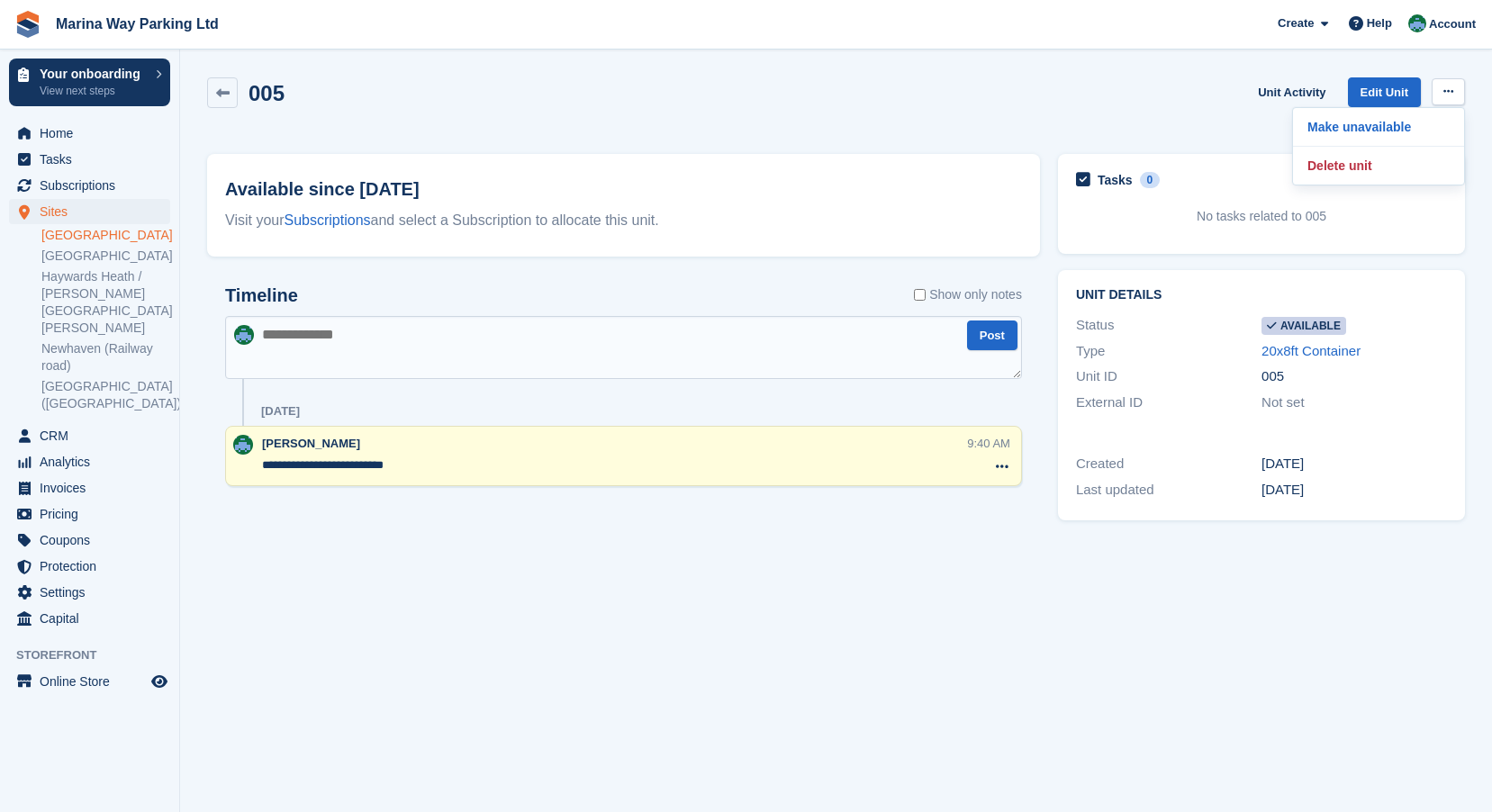
click at [1044, 96] on div "005 Unit Activity Edit Unit Make unavailable Delete unit" at bounding box center [836, 103] width 1258 height 51
click at [59, 129] on span "Home" at bounding box center [93, 133] width 108 height 25
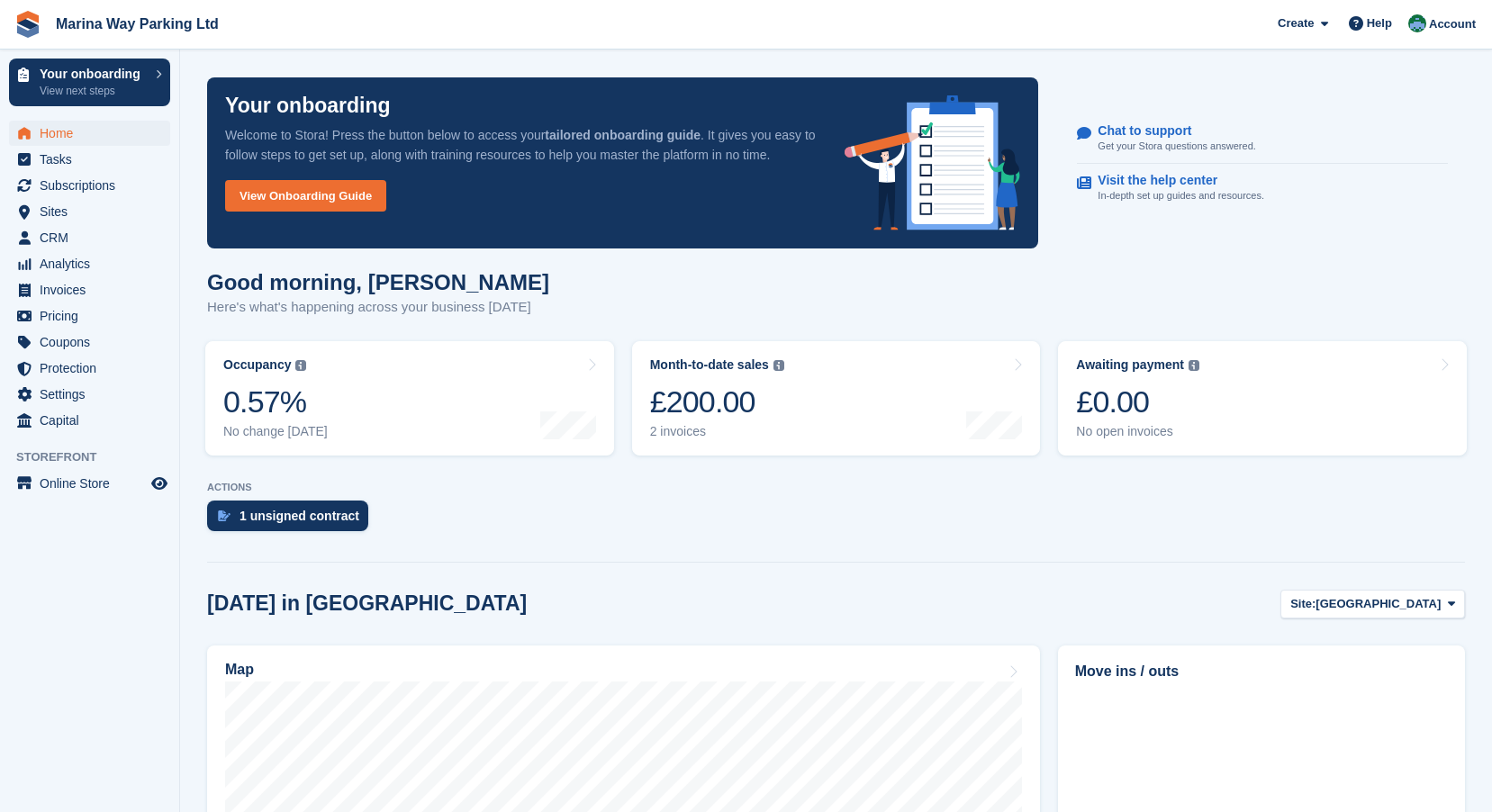
click at [636, 316] on div "Good morning, [PERSON_NAME] Here's what's happening across your business [DATE]" at bounding box center [836, 305] width 1258 height 70
click at [188, 140] on section "Your onboarding Welcome to Stora! Press the button below to access your tailore…" at bounding box center [836, 716] width 1312 height 1432
click at [63, 133] on span "Home" at bounding box center [93, 133] width 108 height 25
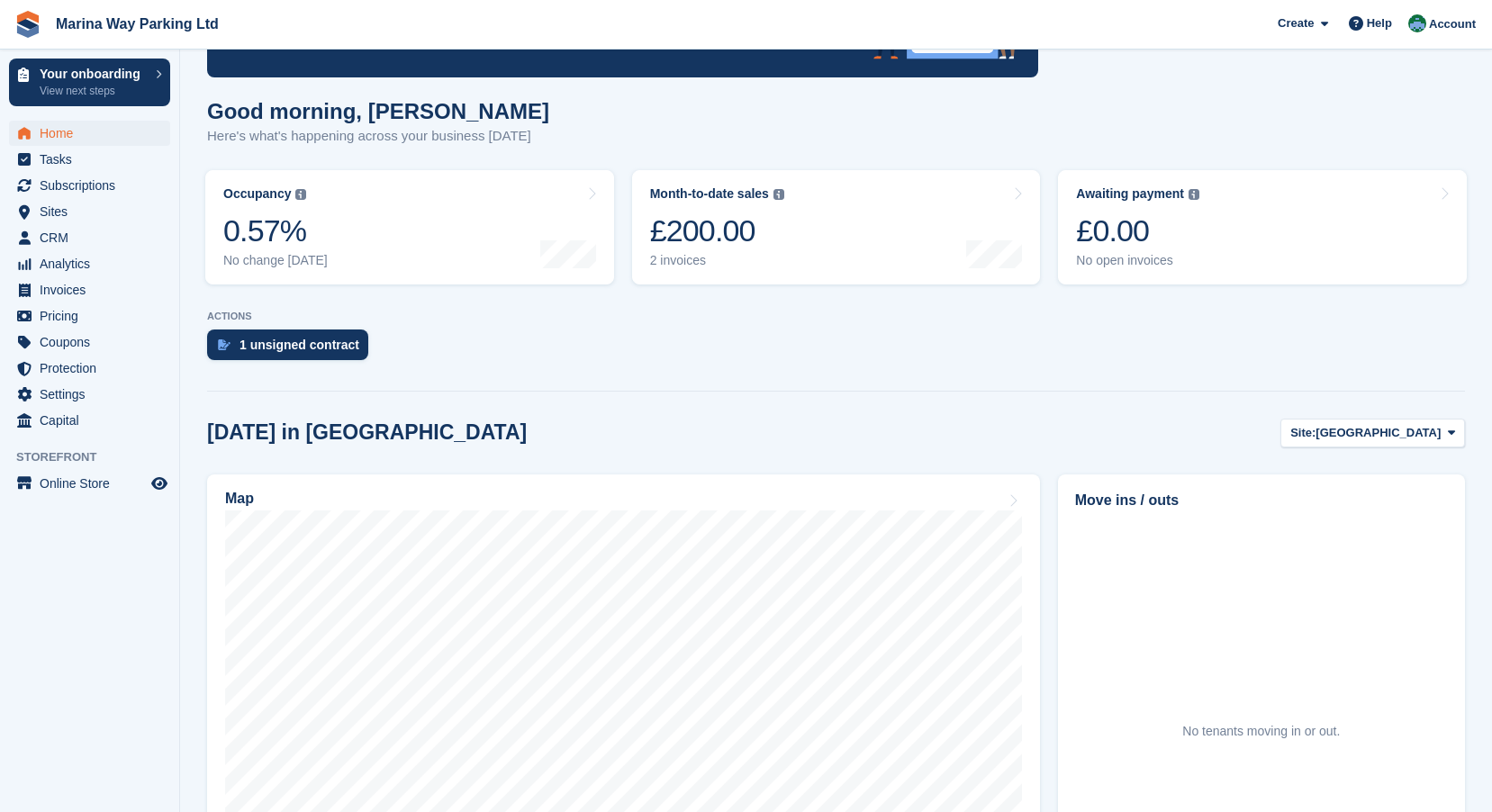
scroll to position [450, 0]
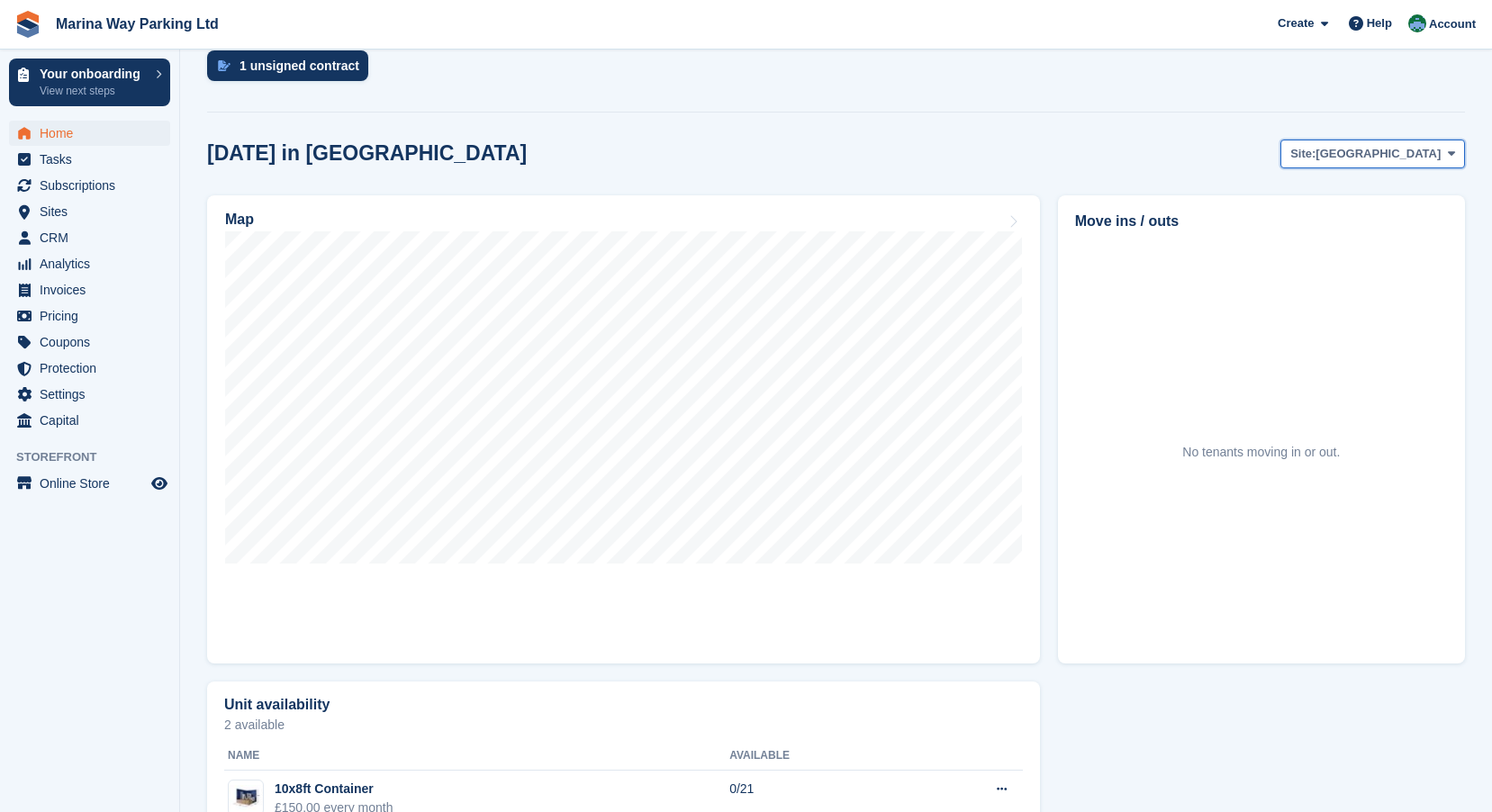
click at [1422, 152] on span "[GEOGRAPHIC_DATA]" at bounding box center [1378, 154] width 125 height 18
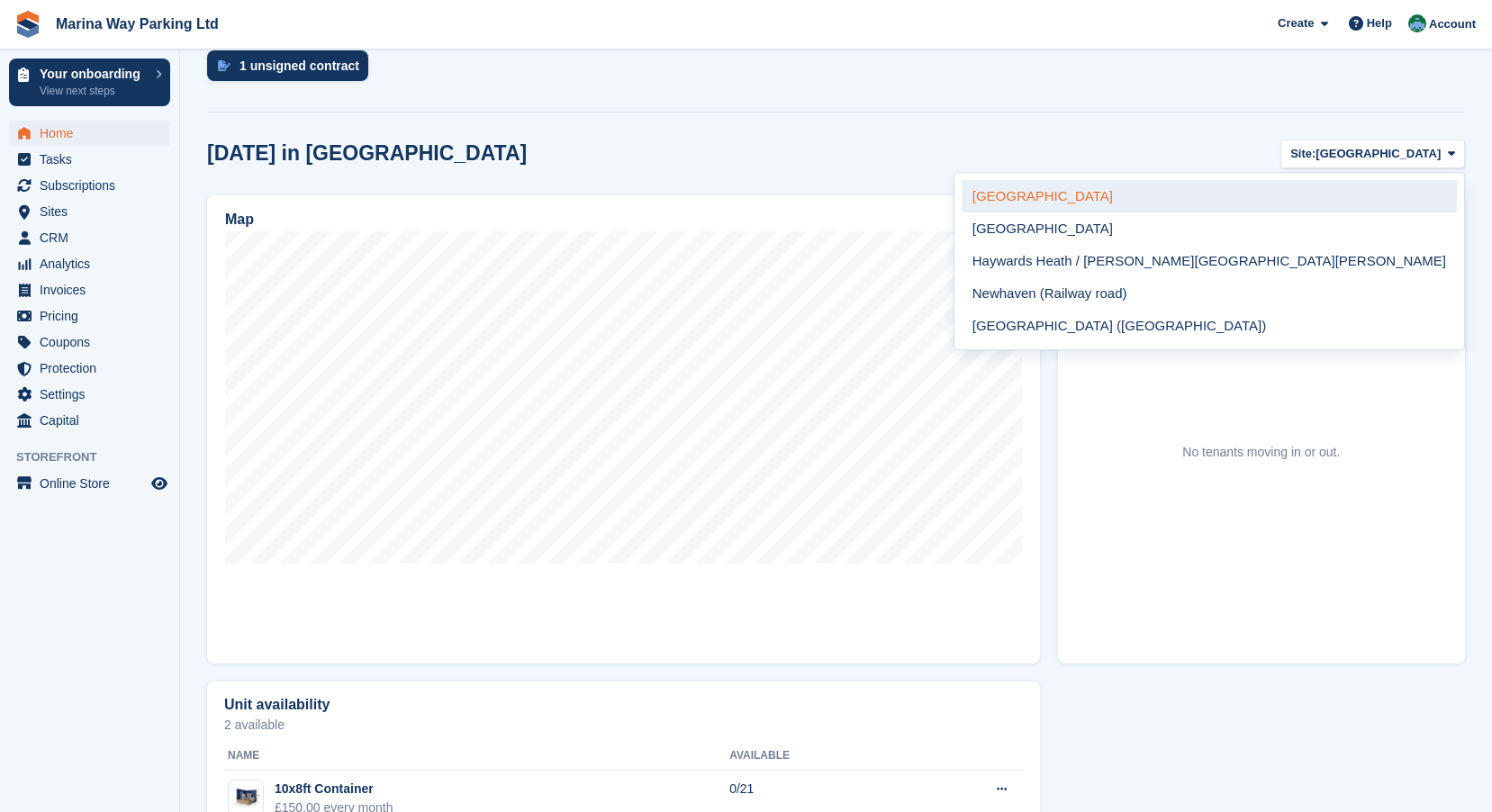
click at [1343, 200] on link "[GEOGRAPHIC_DATA]" at bounding box center [1208, 196] width 495 height 32
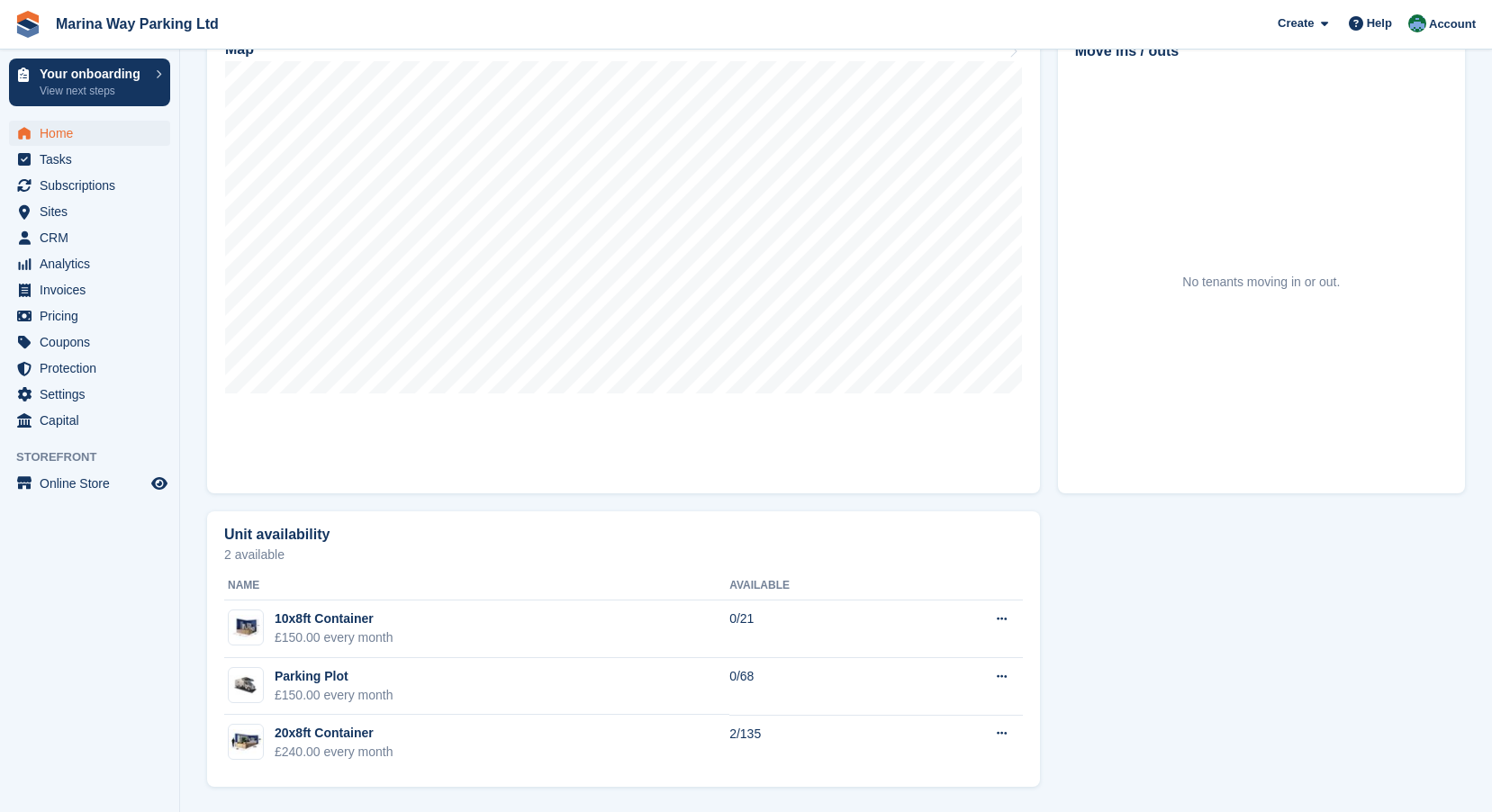
scroll to position [0, 0]
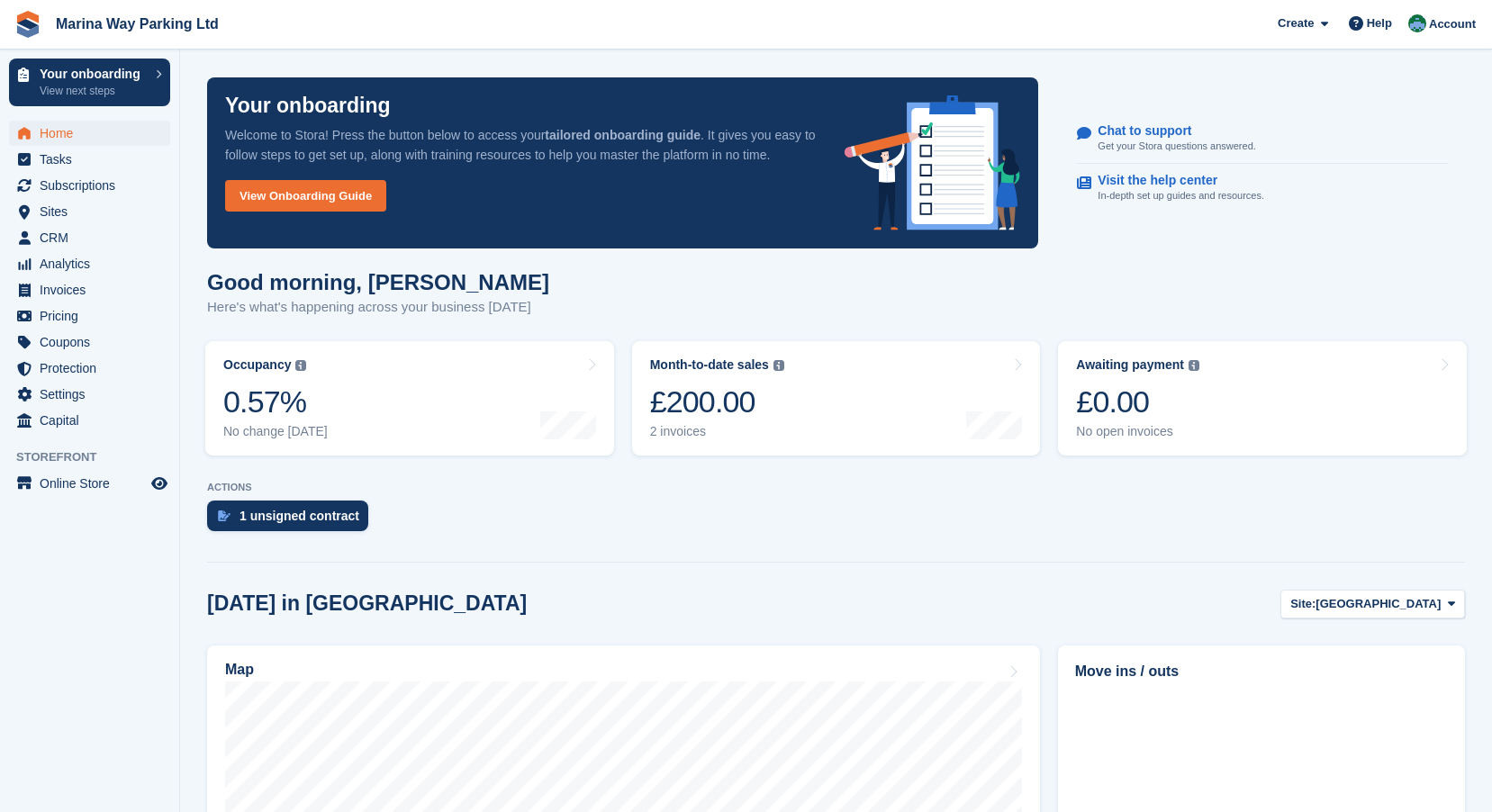
click at [714, 297] on div "Good morning, [PERSON_NAME] Here's what's happening across your business [DATE]" at bounding box center [836, 305] width 1258 height 70
